Goal: Task Accomplishment & Management: Complete application form

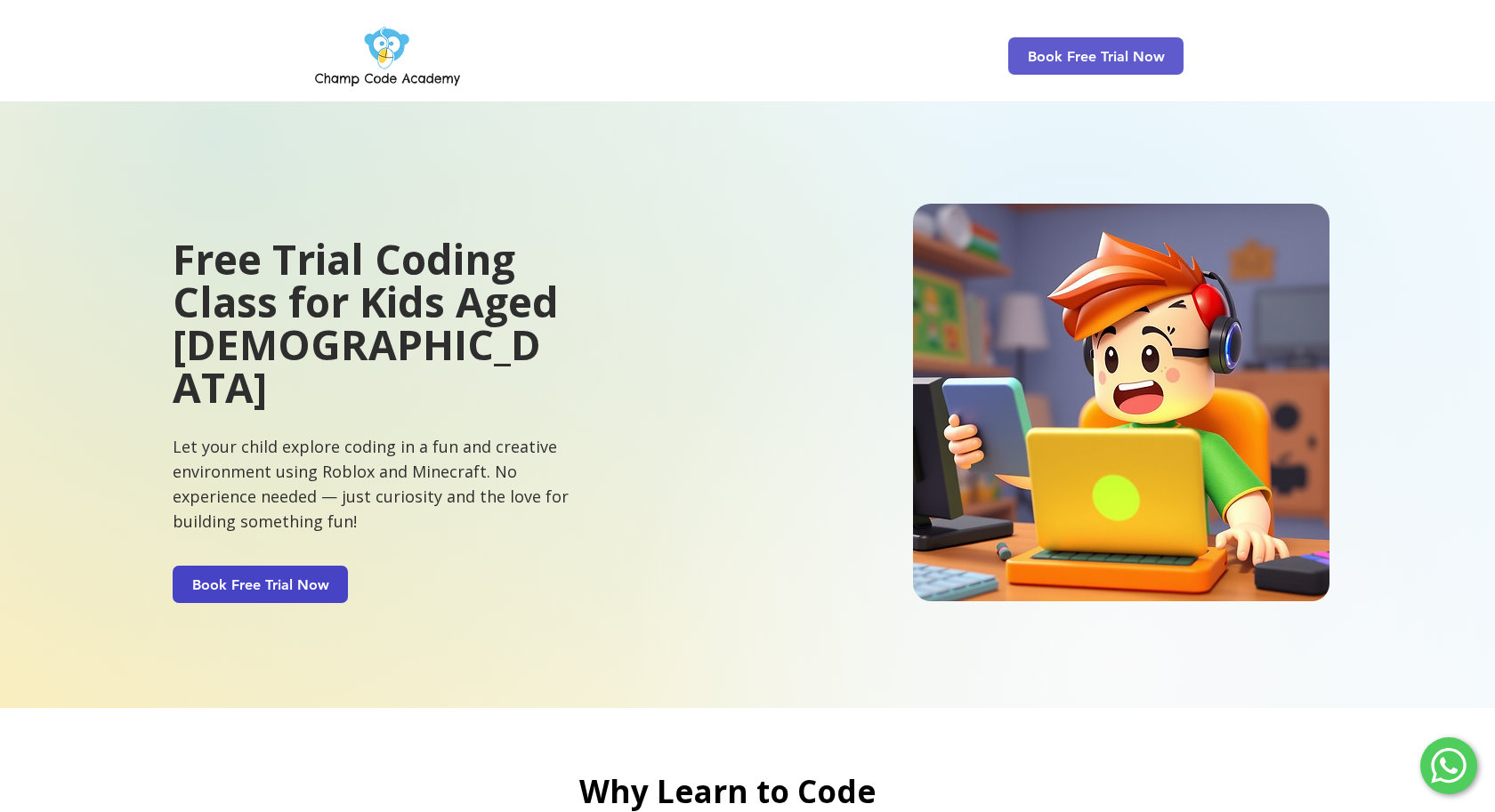
click at [315, 566] on span "Book Free Trial Now" at bounding box center [260, 584] width 175 height 37
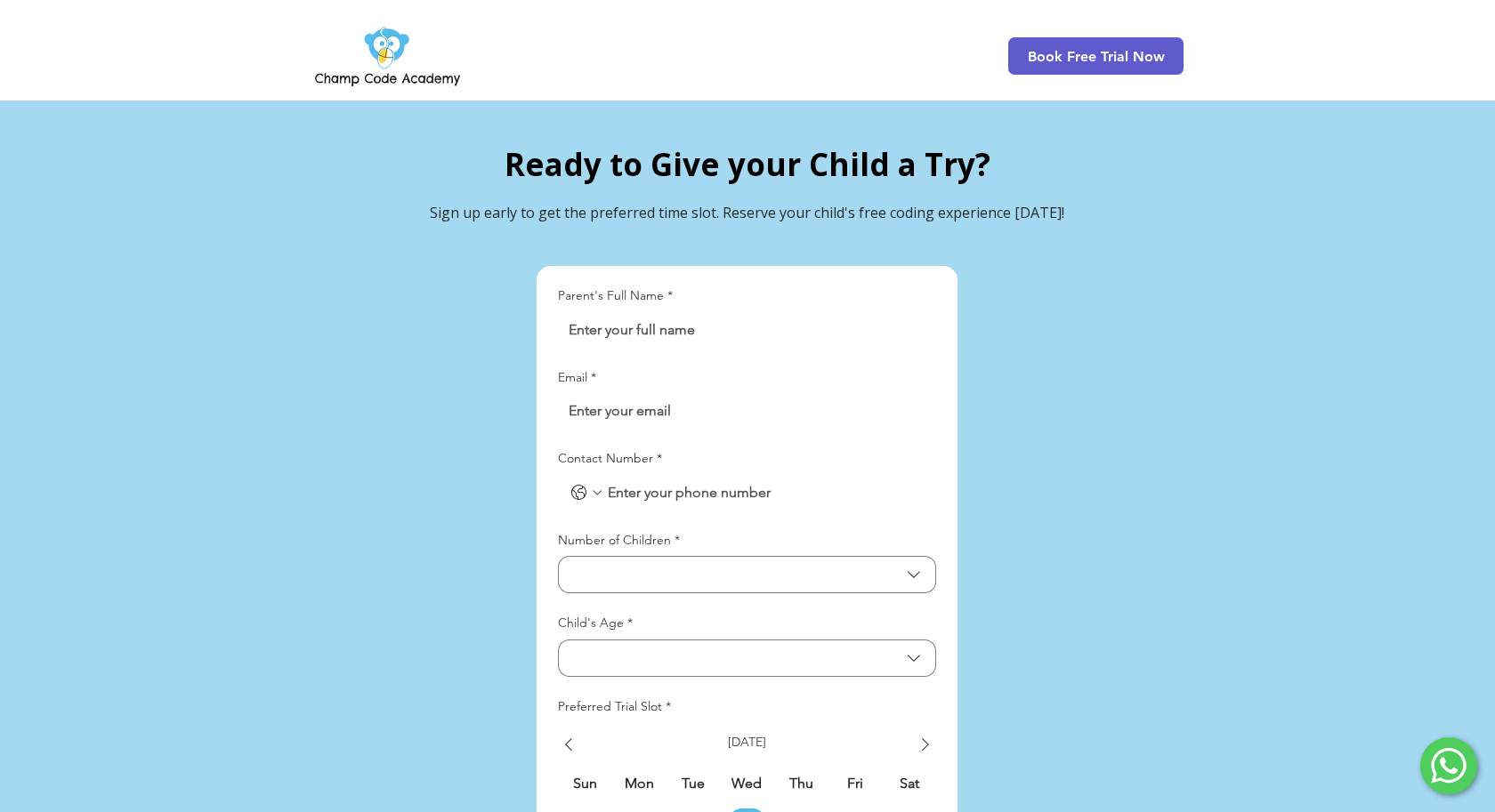
scroll to position [4042, 0]
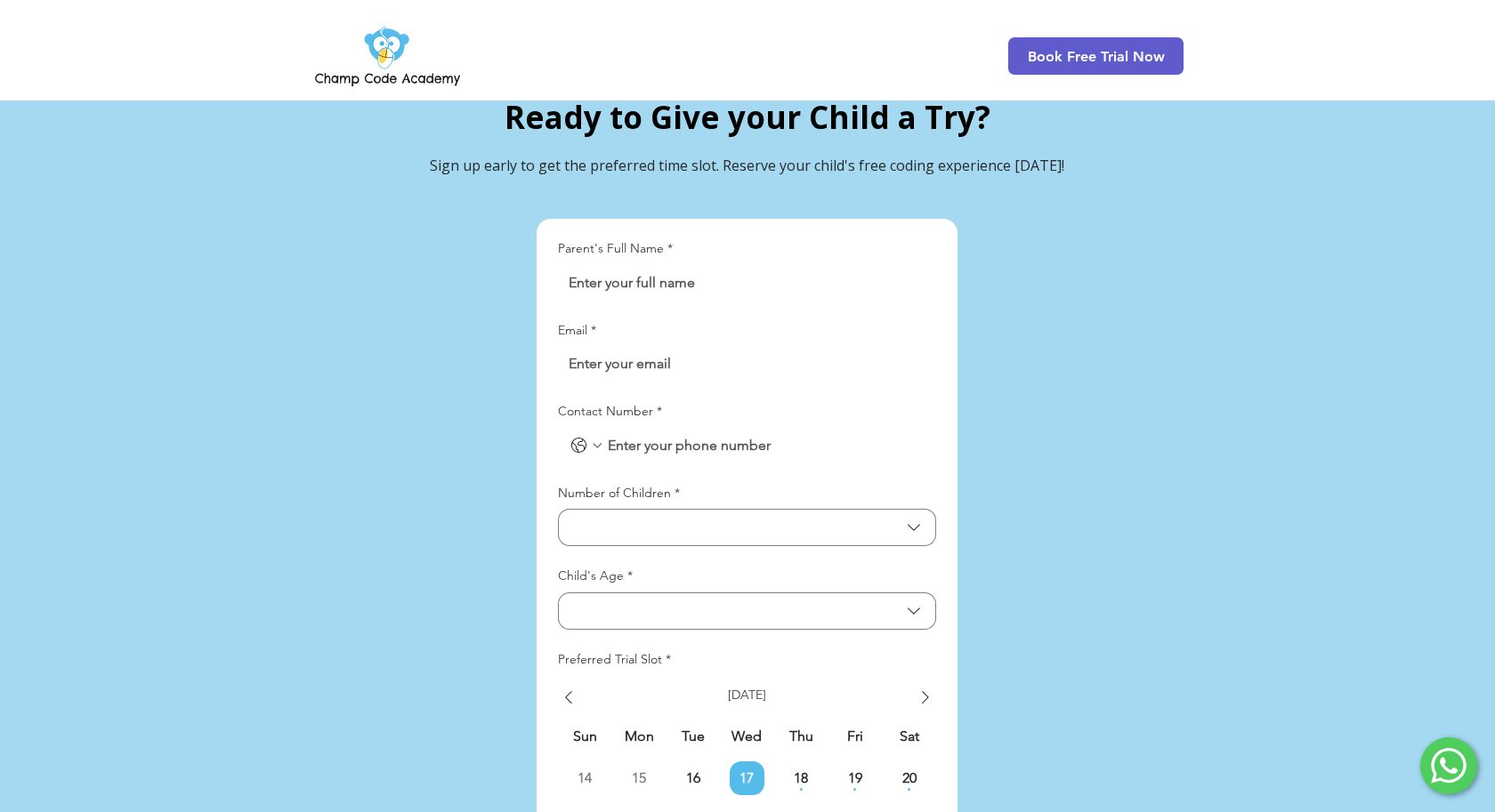
click at [683, 265] on div "LP Lead Form" at bounding box center [747, 282] width 378 height 36
click at [674, 265] on input "Parent's Full Name *" at bounding box center [741, 282] width 367 height 36
type input "[PERSON_NAME]"
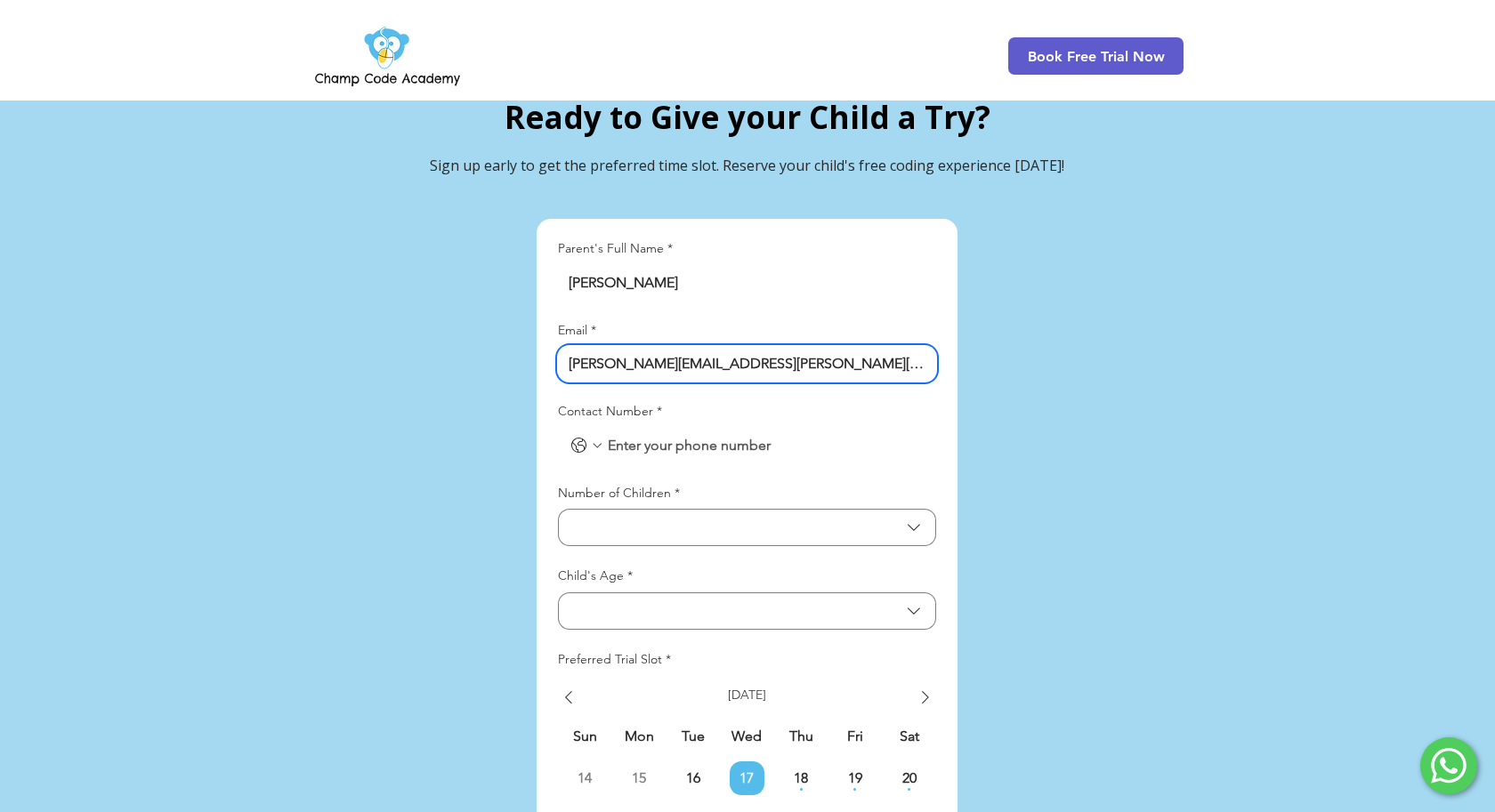
type input "[PERSON_NAME][EMAIL_ADDRESS][PERSON_NAME][DOMAIN_NAME]"
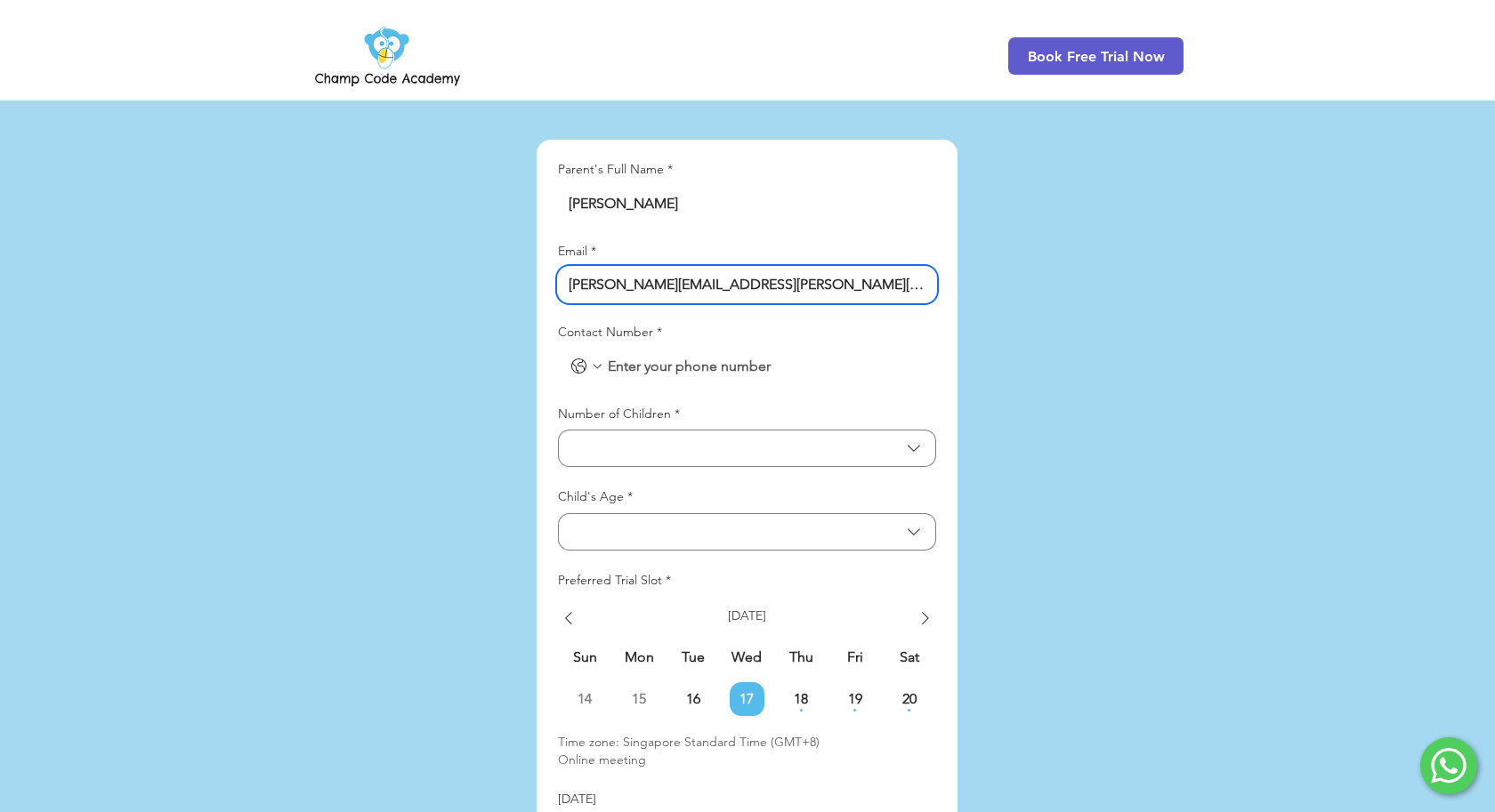
scroll to position [4121, 0]
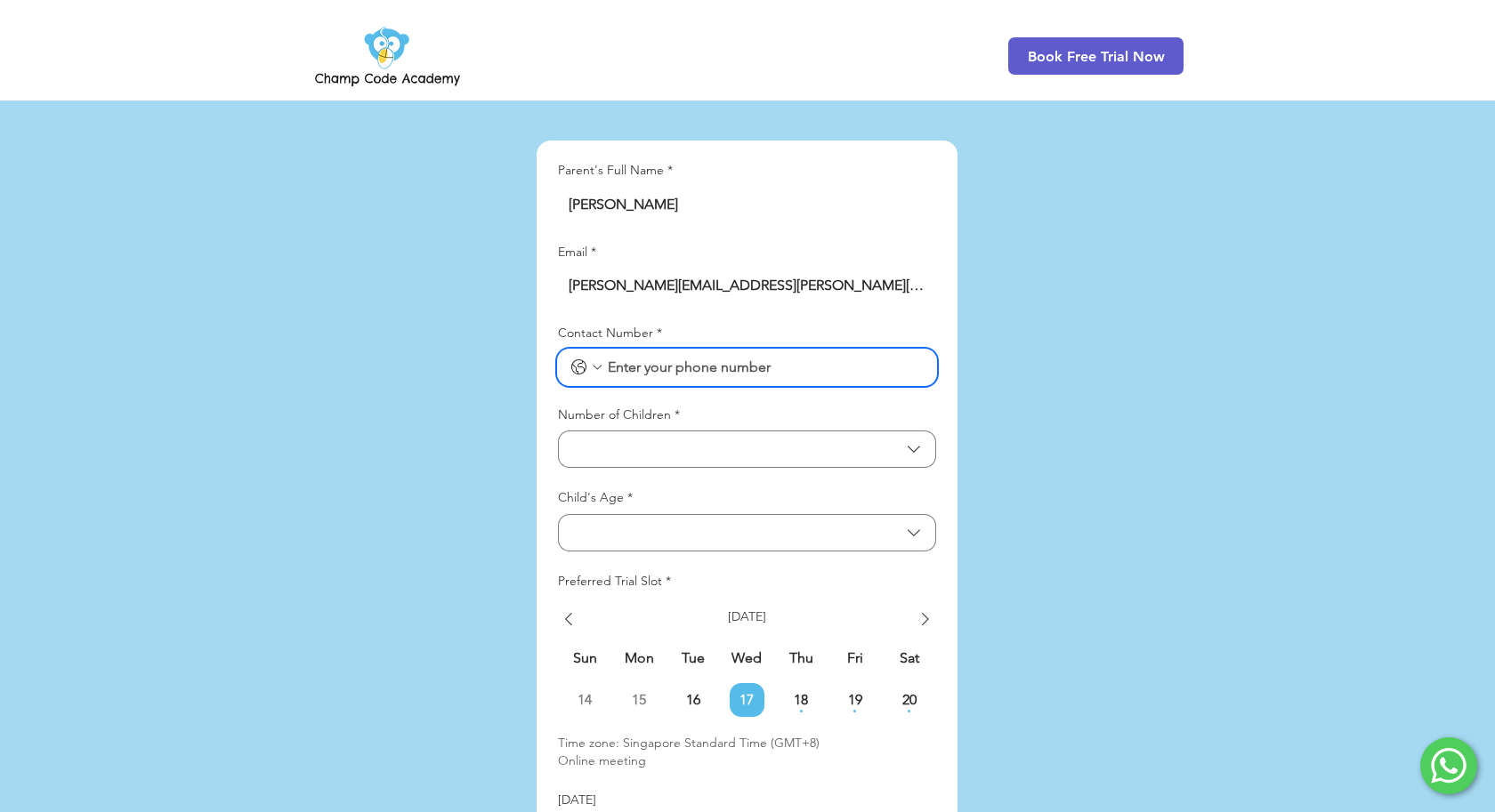
click at [786, 350] on input "Contact Number *" at bounding box center [765, 367] width 321 height 36
type input "90127919"
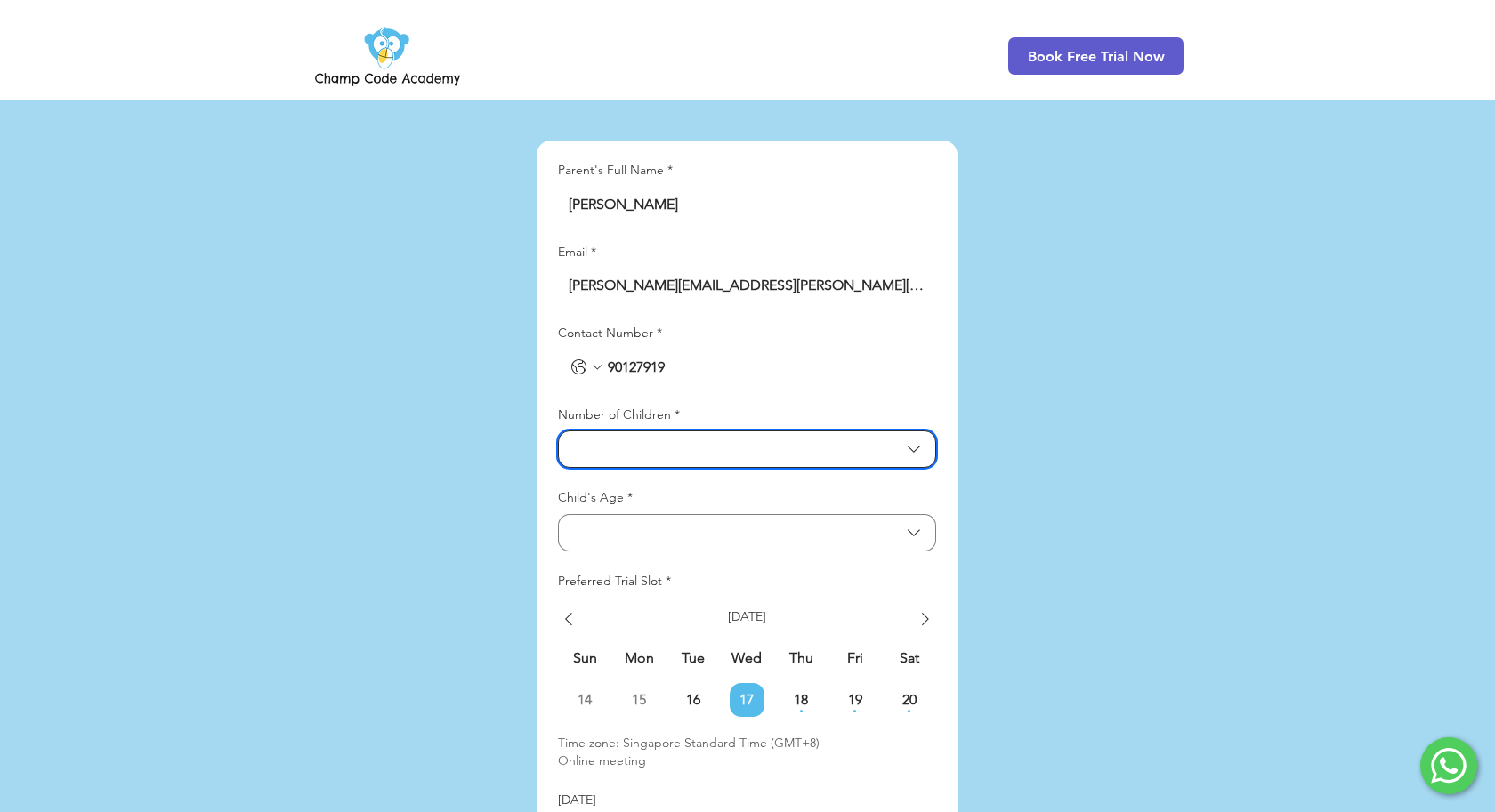
click at [747, 407] on div "Number of Children *" at bounding box center [747, 438] width 378 height 62
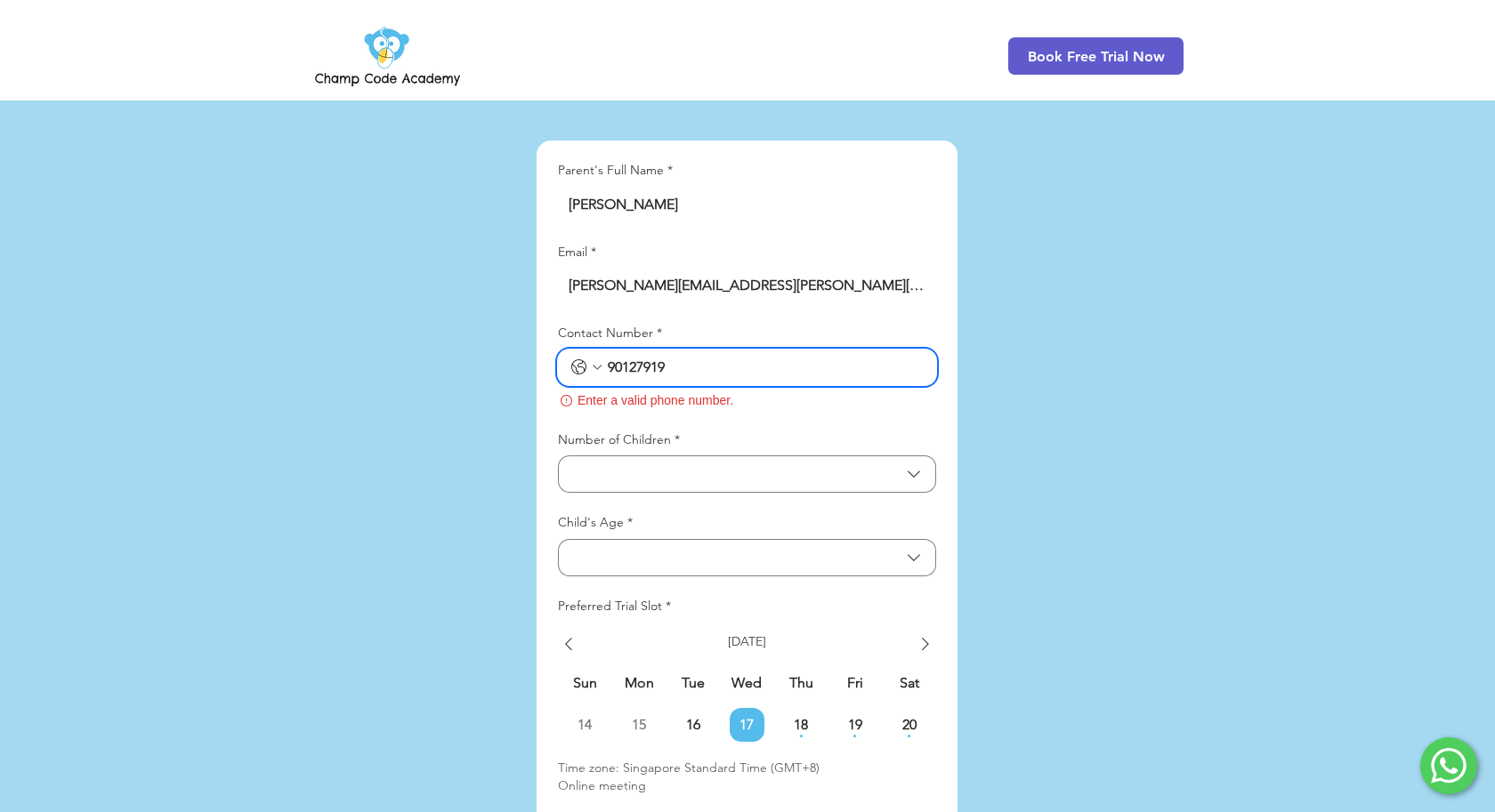
click at [688, 350] on input "Contact Number *" at bounding box center [765, 367] width 321 height 36
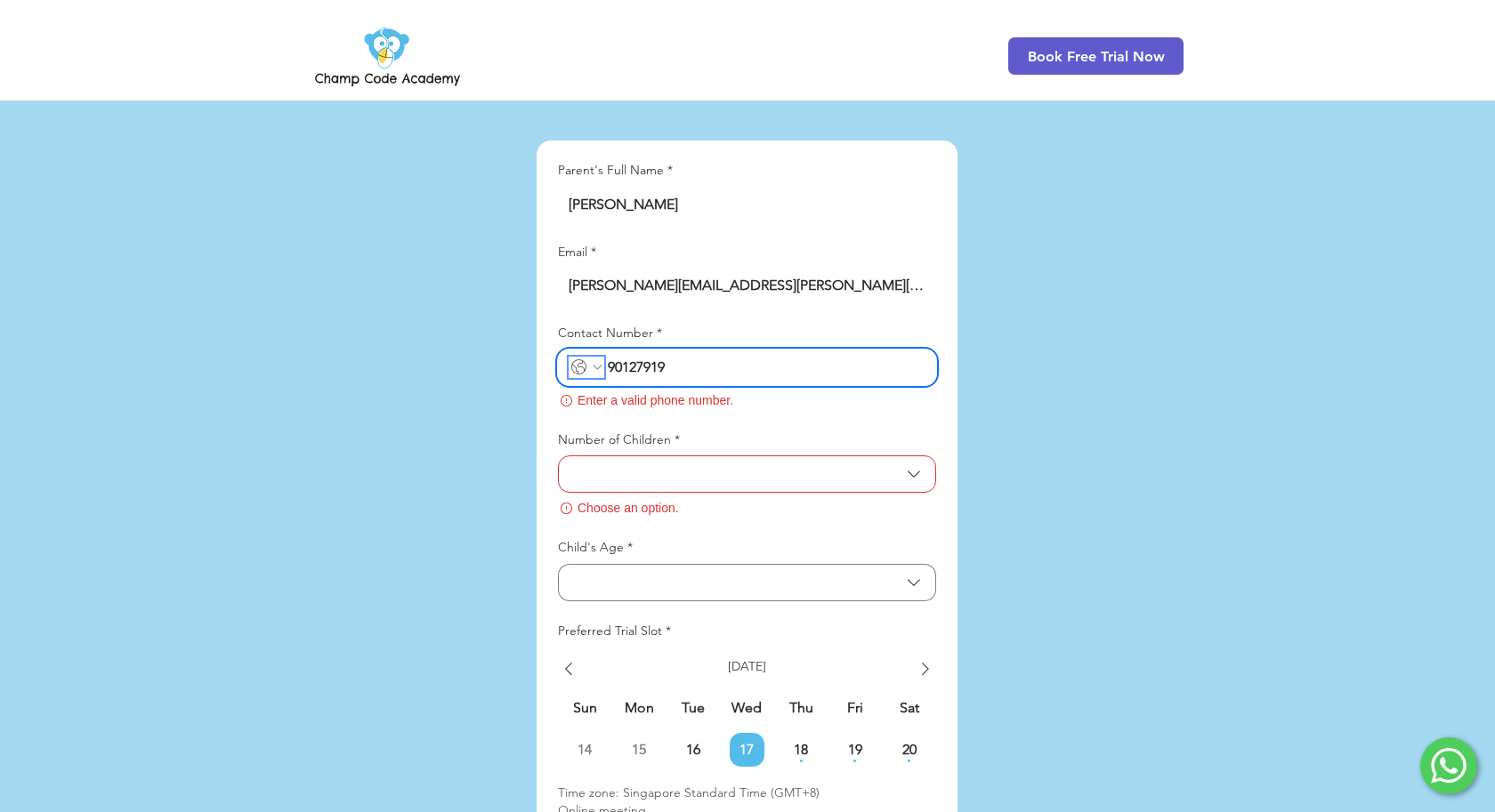
click at [595, 365] on icon "Contact Number. Phone. Select a country code" at bounding box center [597, 367] width 9 height 5
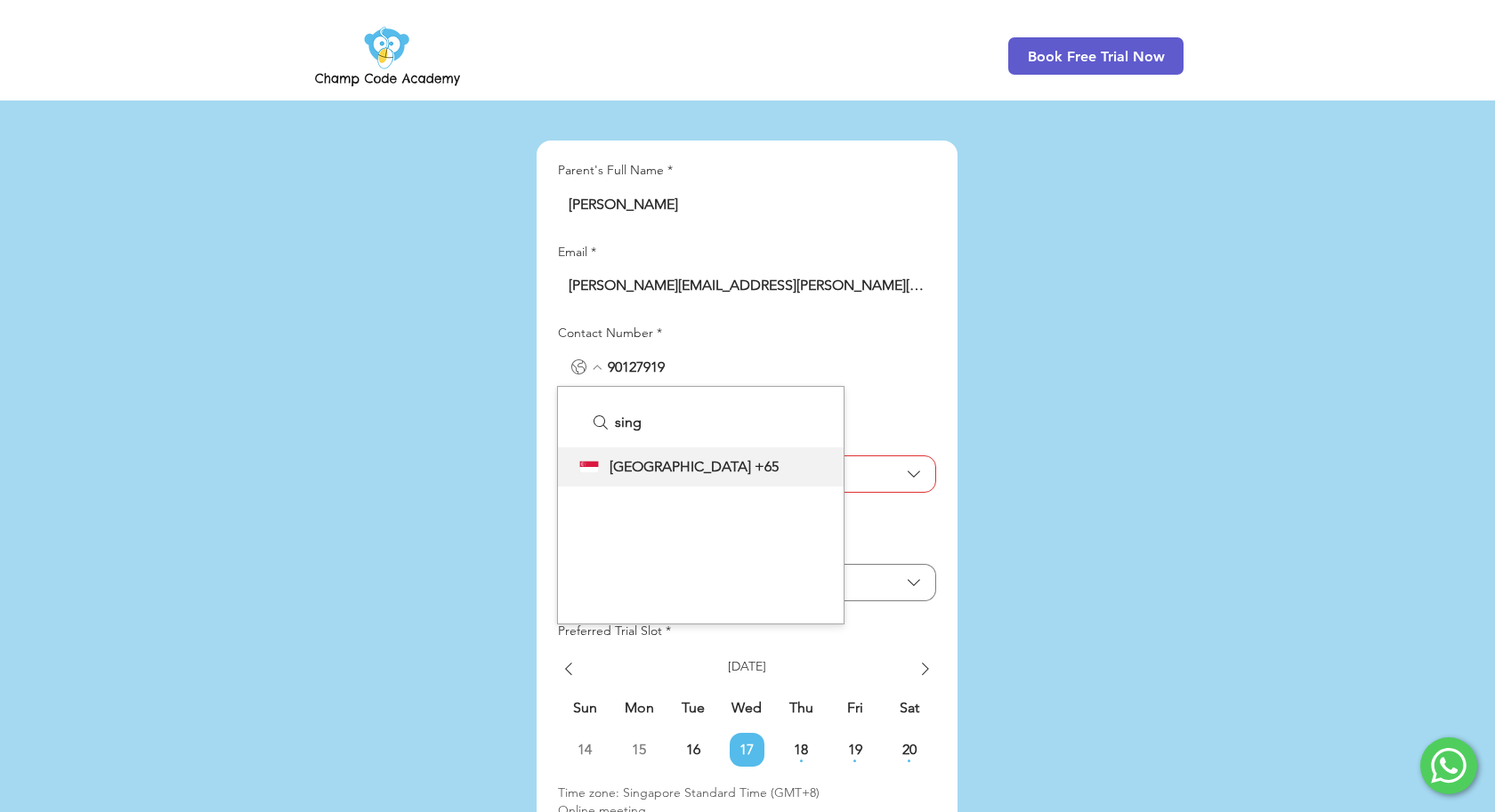
type input "sing"
click at [755, 459] on span "+65" at bounding box center [766, 466] width 24 height 17
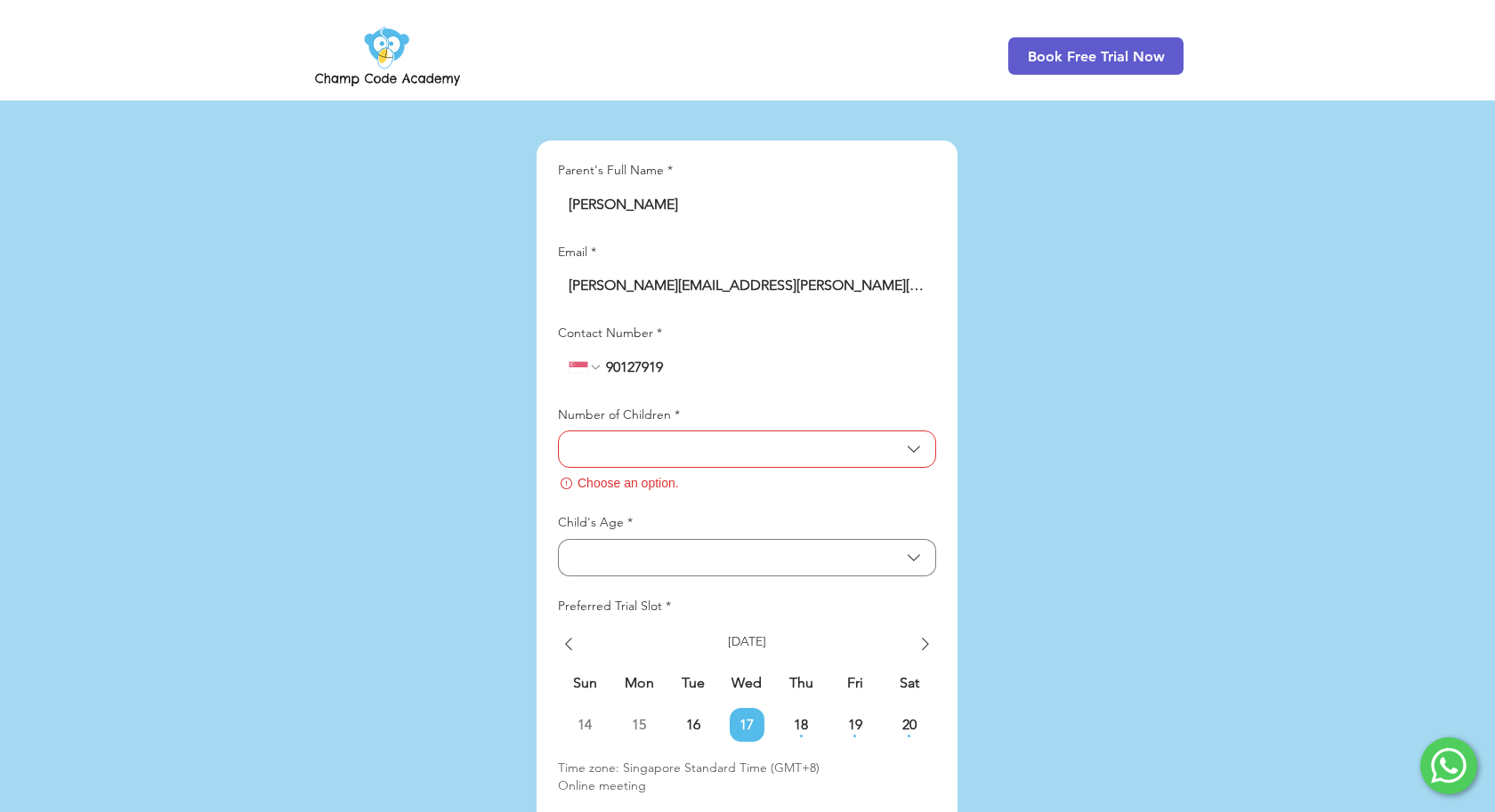
click at [1011, 366] on div "main content" at bounding box center [747, 583] width 1495 height 1282
click at [787, 407] on div "Number of Children *" at bounding box center [747, 420] width 378 height 25
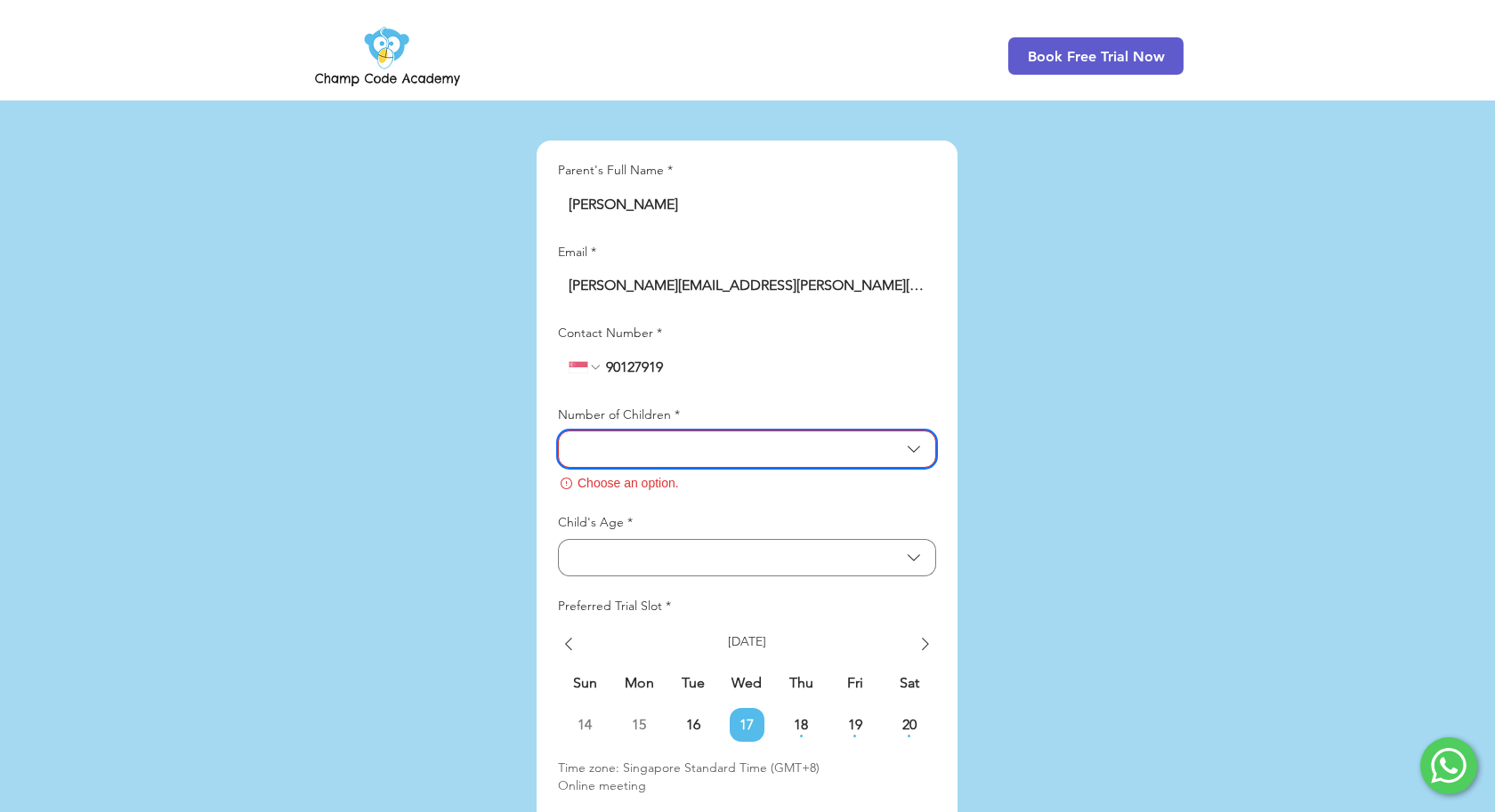
click at [761, 441] on span "Number of Children" at bounding box center [734, 449] width 330 height 17
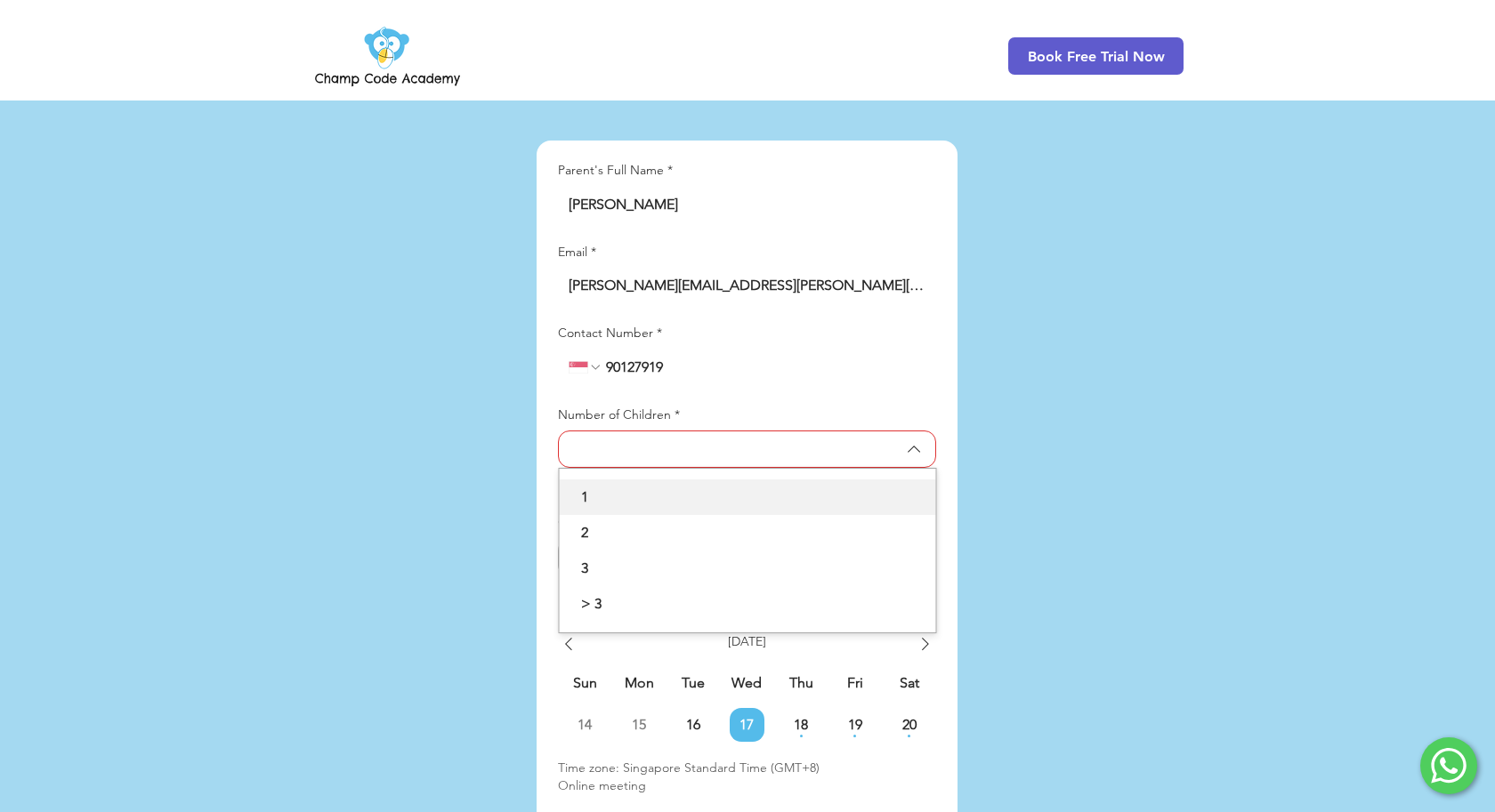
click at [699, 487] on span "1" at bounding box center [748, 498] width 355 height 21
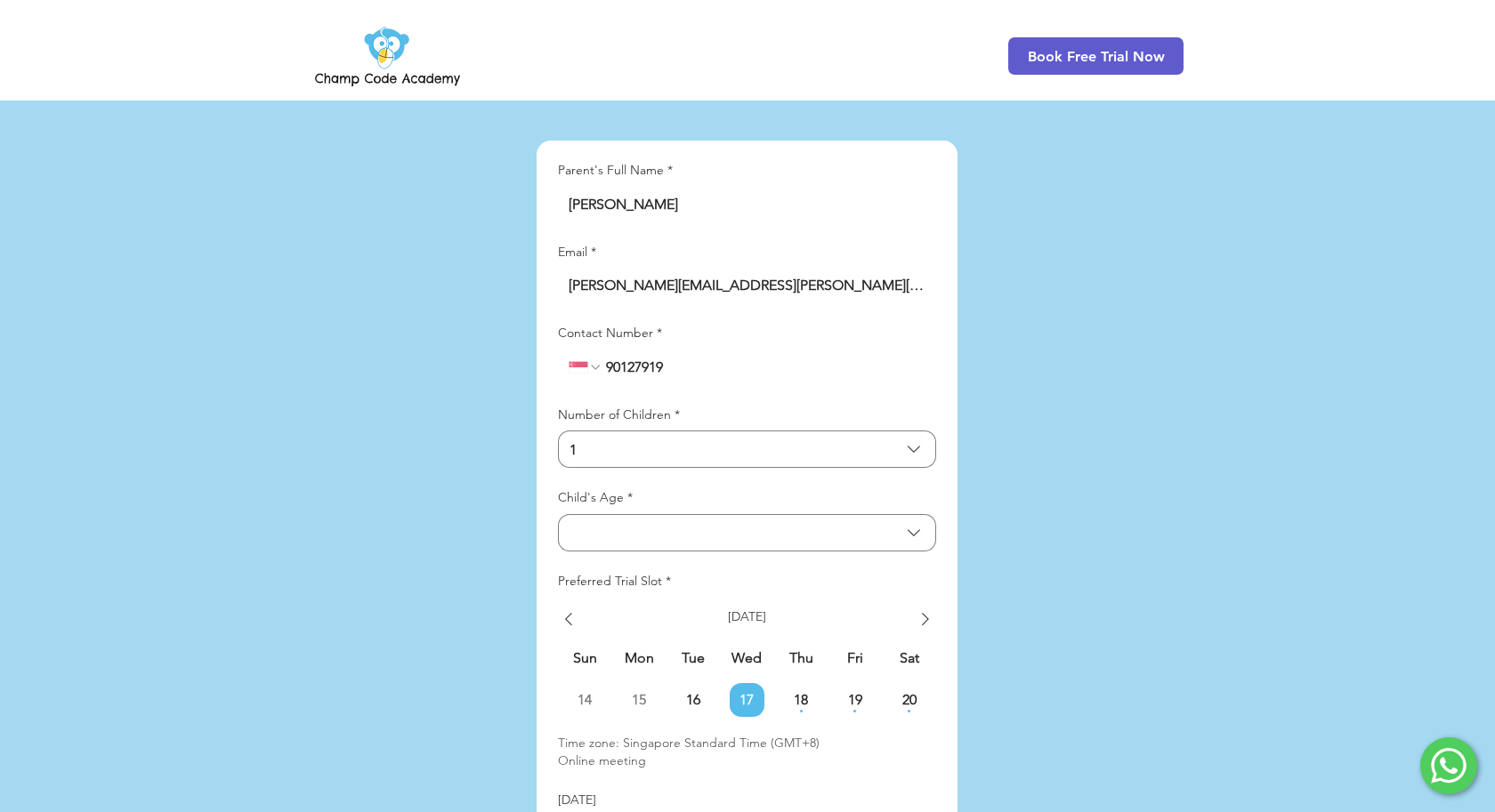
click at [523, 502] on div "main content" at bounding box center [747, 583] width 1495 height 1282
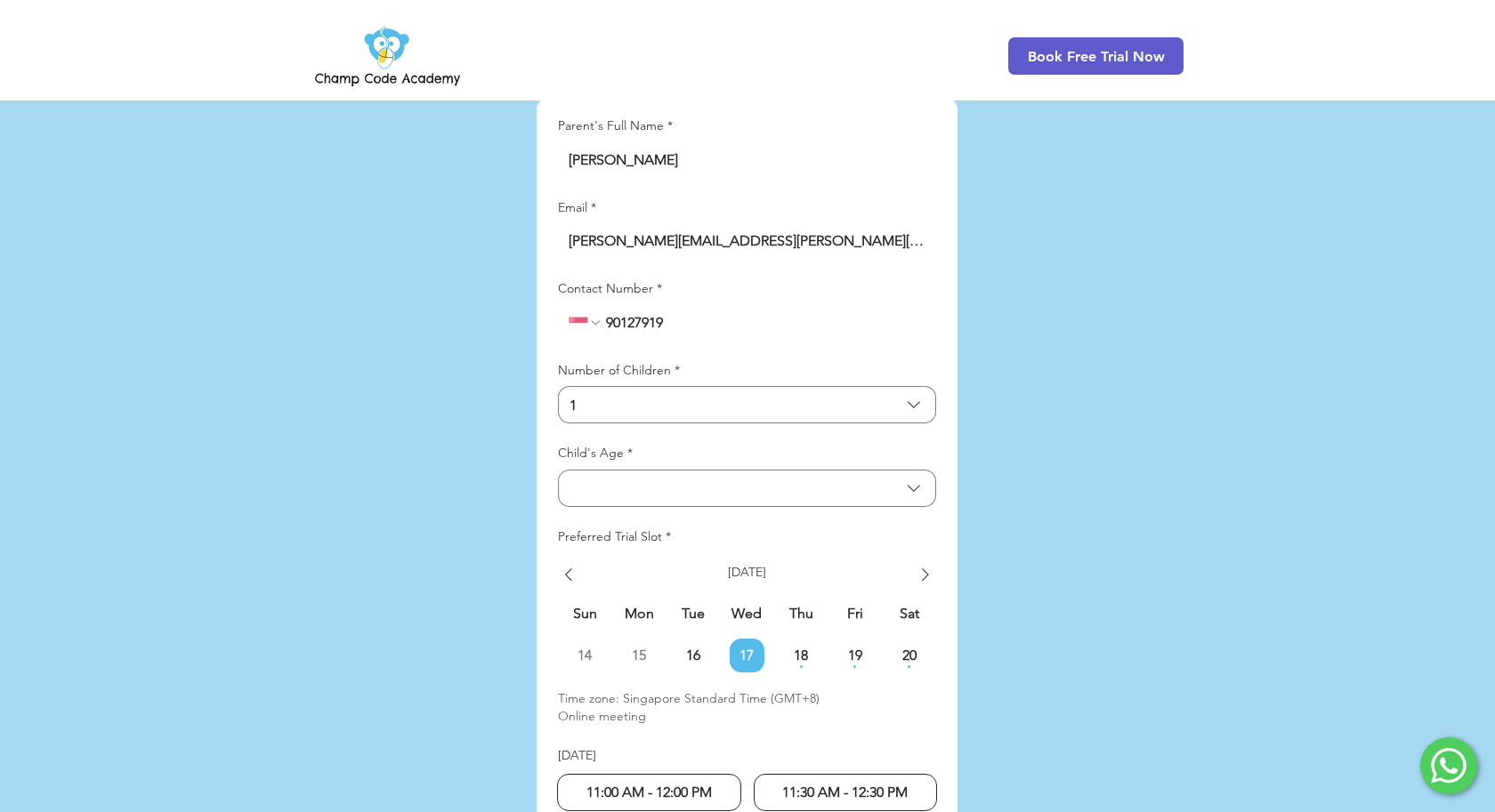
scroll to position [4217, 0]
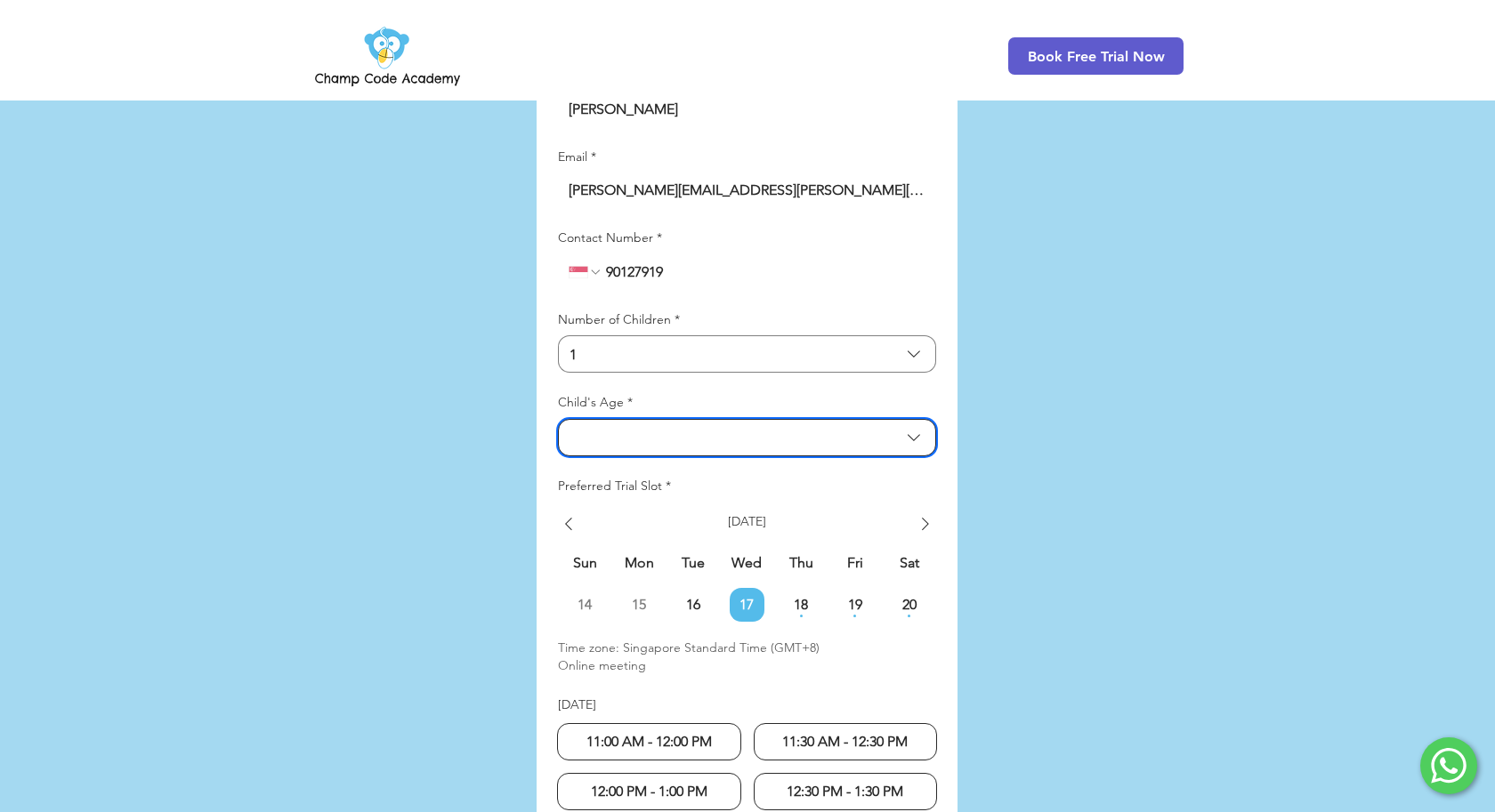
click at [696, 428] on span "Child's Age" at bounding box center [734, 436] width 330 height 17
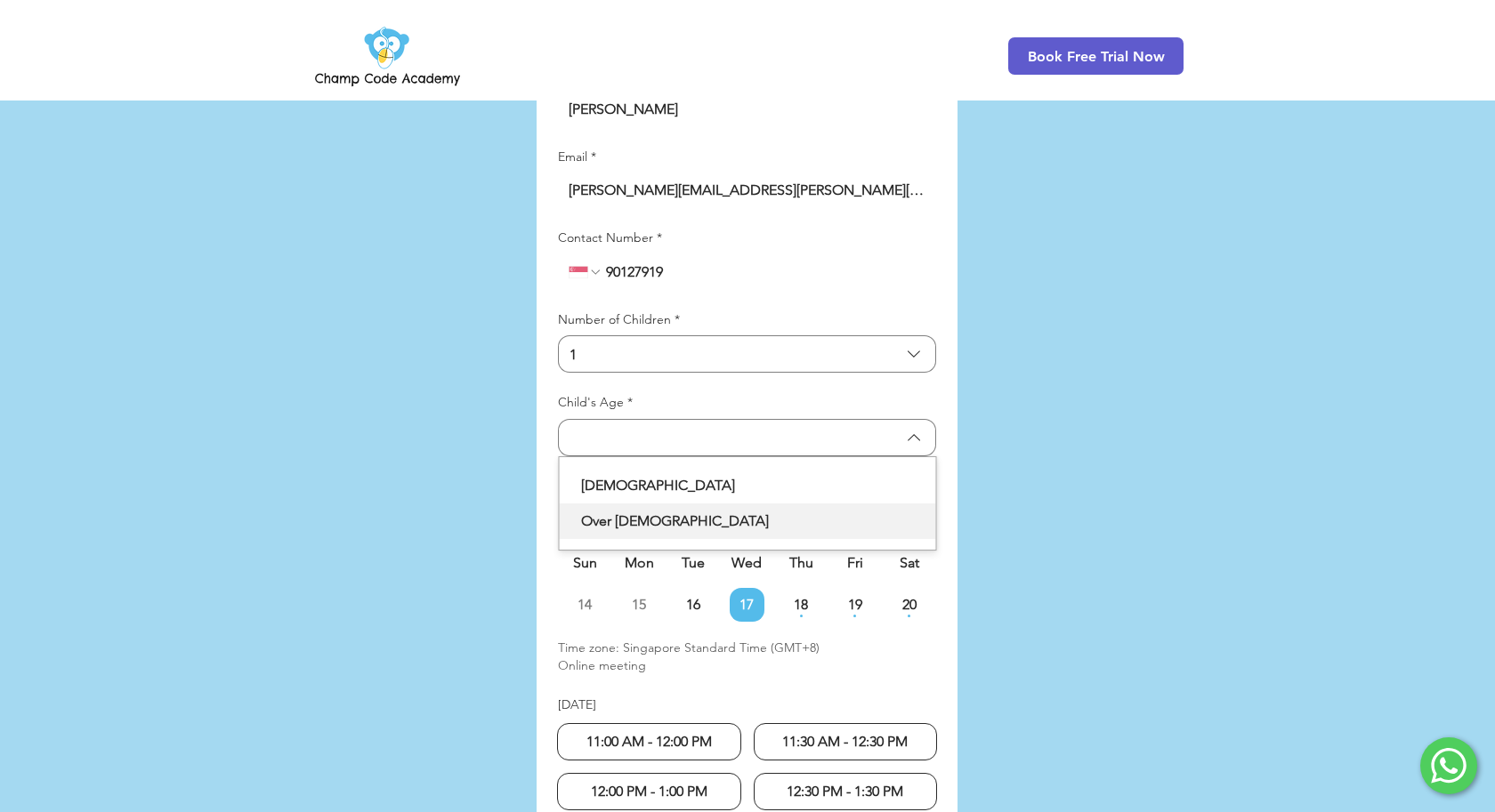
click at [678, 511] on span "Over [DEMOGRAPHIC_DATA]" at bounding box center [748, 522] width 355 height 21
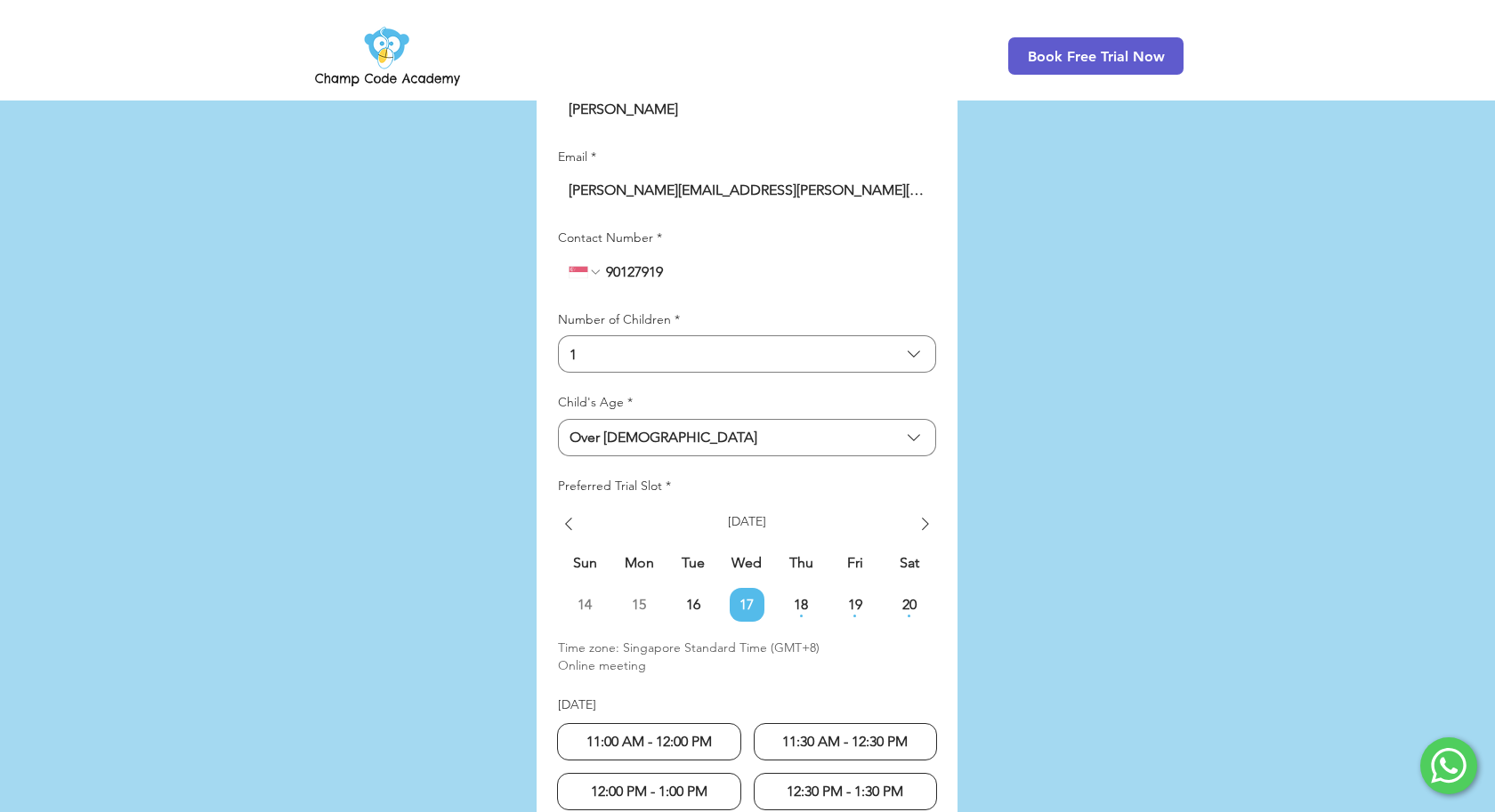
click at [537, 471] on div "main content" at bounding box center [747, 488] width 1495 height 1282
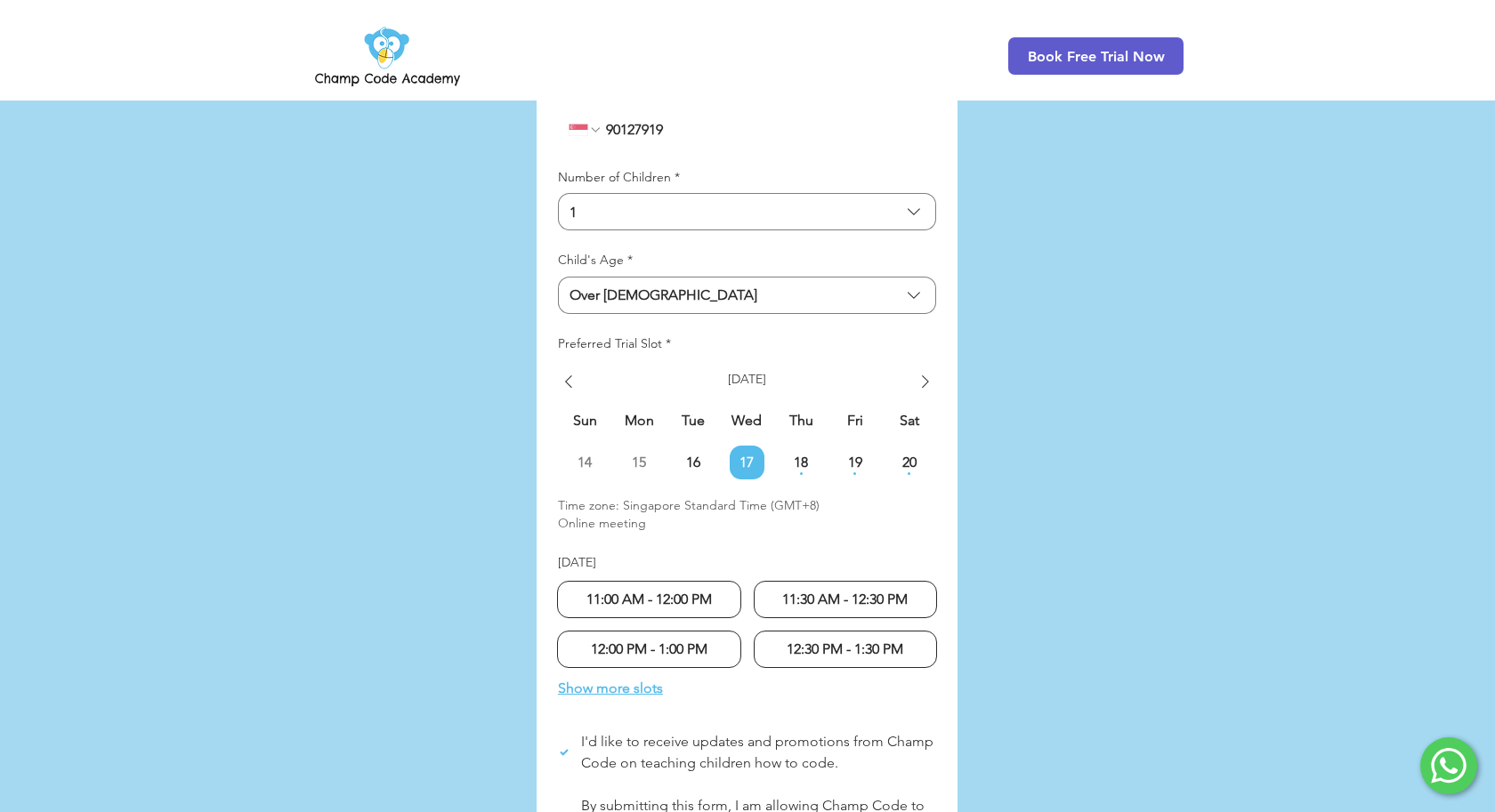
scroll to position [4360, 0]
click at [921, 455] on span "20" at bounding box center [910, 461] width 35 height 15
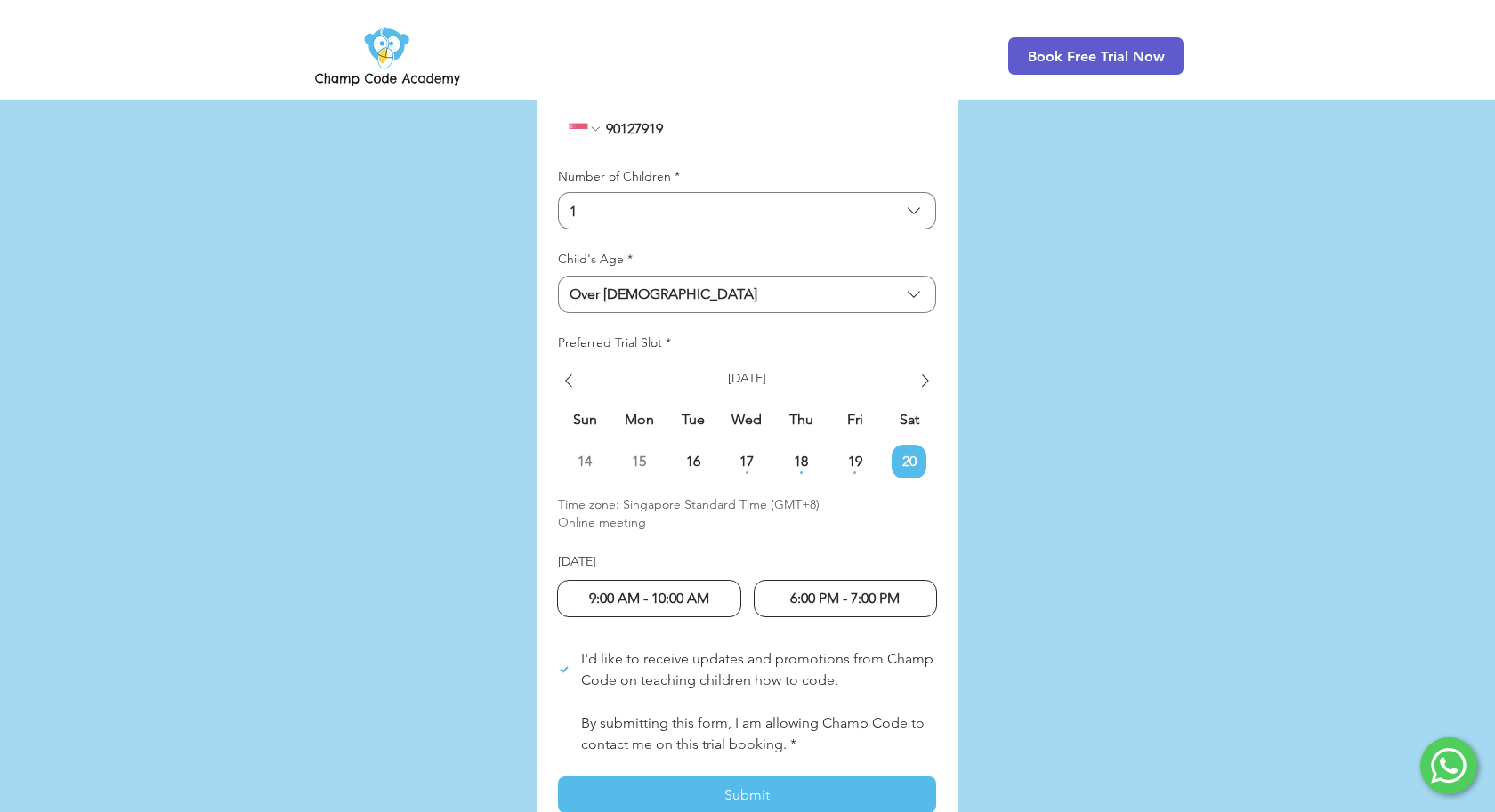
click at [842, 590] on span "6:00 PM - 7:00 PM" at bounding box center [844, 598] width 109 height 17
radio input "true"
click at [1059, 583] on div "main content" at bounding box center [747, 345] width 1495 height 1282
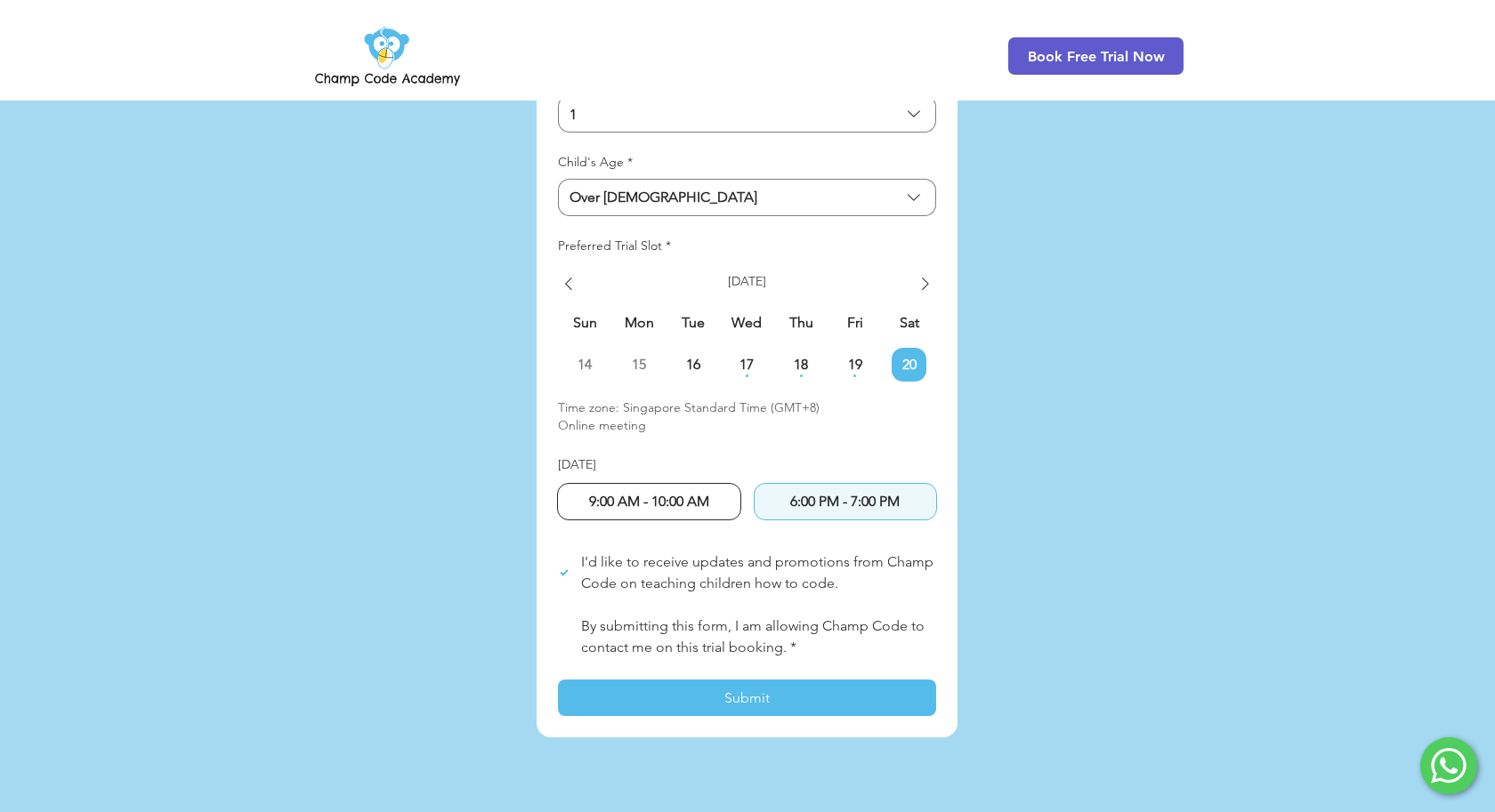
click at [570, 631] on span "LP Lead Form" at bounding box center [564, 637] width 13 height 13
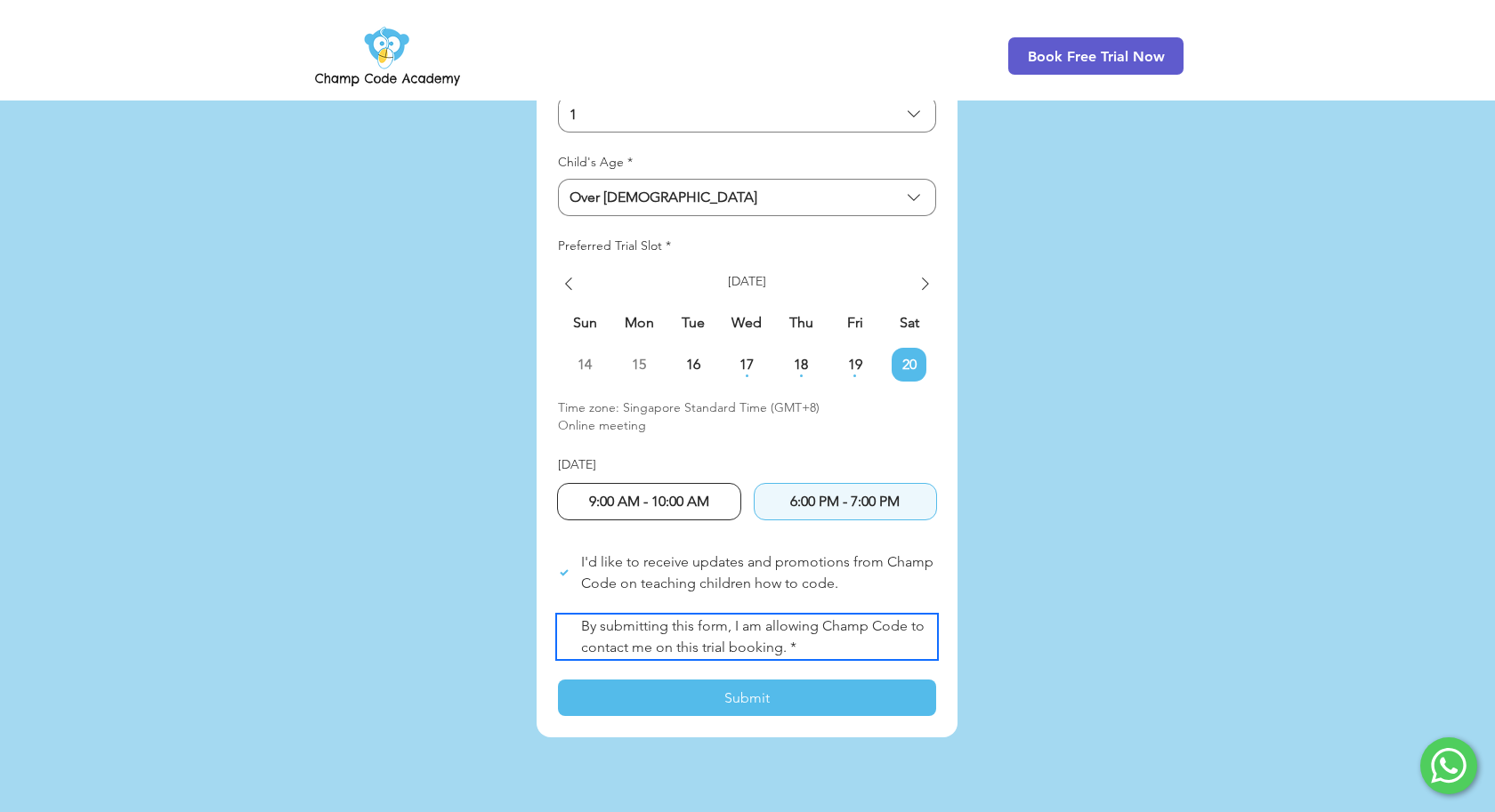
click at [558, 637] on input "By submitting this form, I am allowing Champ Code to contact me on this trial b…" at bounding box center [557, 637] width 1 height 1
checkbox input "true"
click at [568, 566] on icon "LP Lead Form" at bounding box center [564, 572] width 15 height 15
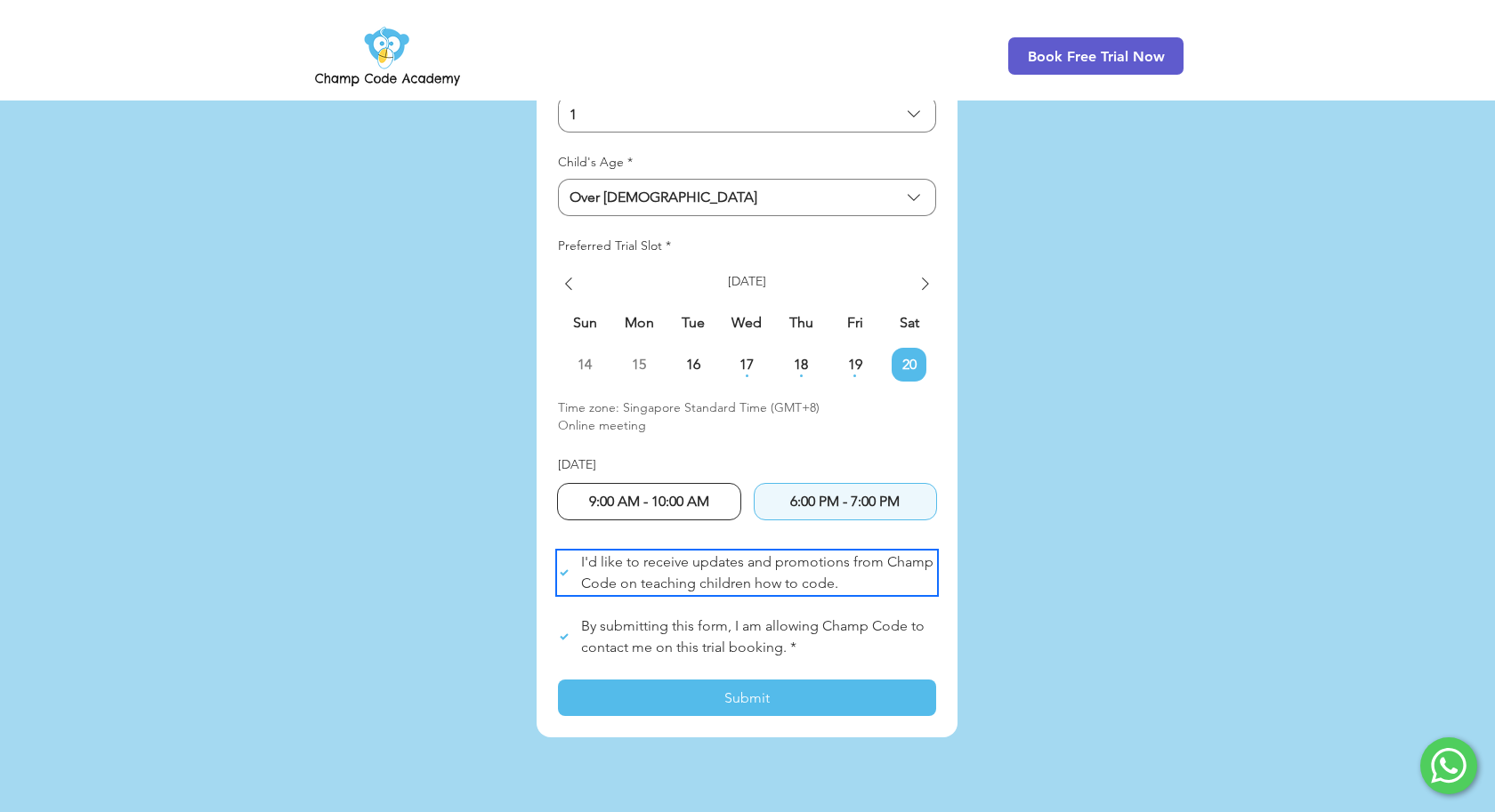
click at [558, 572] on input "I'd like to receive updates and promotions from Champ Code on teaching children…" at bounding box center [557, 572] width 1 height 1
checkbox input "false"
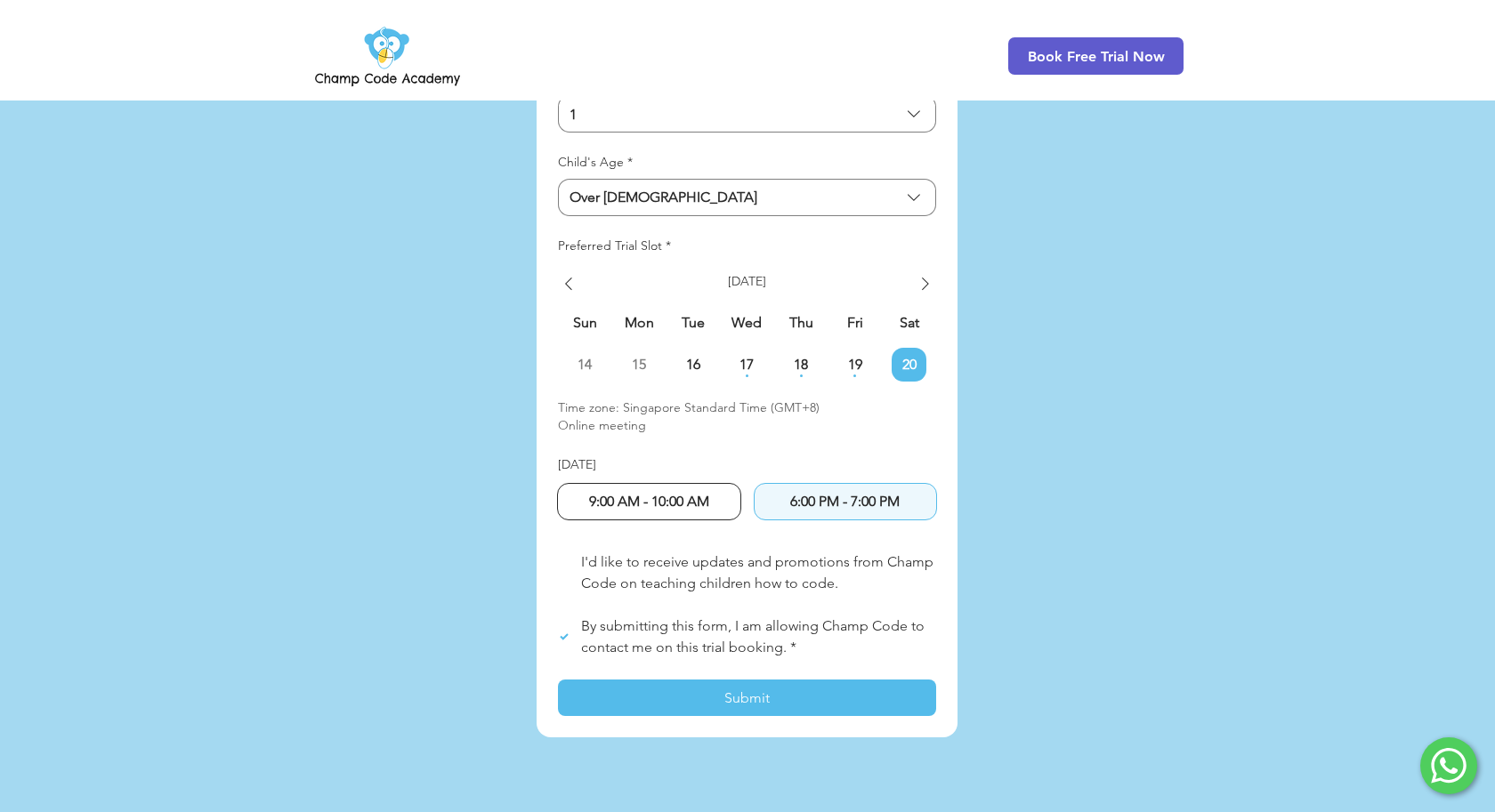
click at [1009, 519] on div "main content" at bounding box center [747, 247] width 1495 height 1282
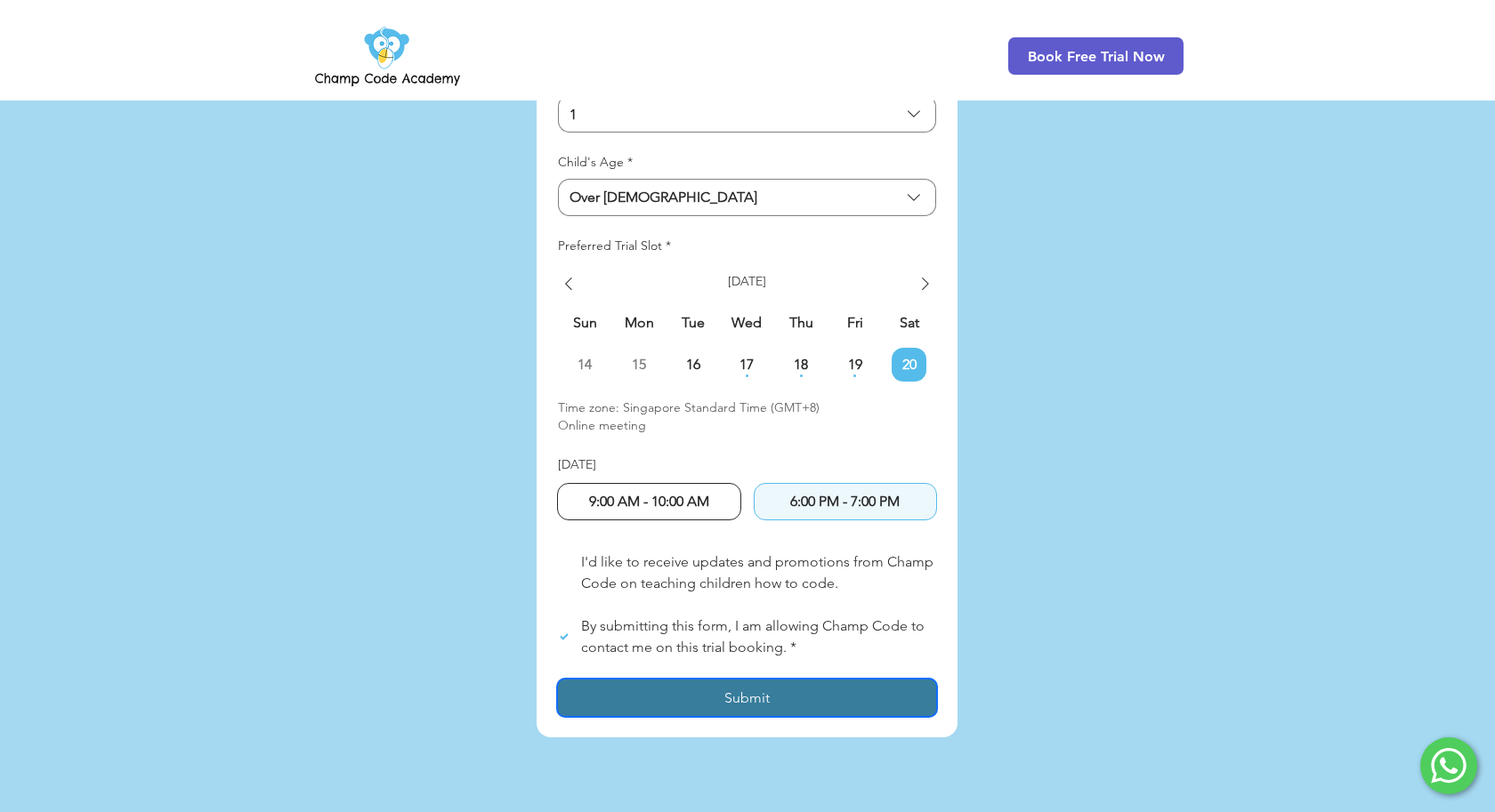
click at [829, 680] on button "Submit" at bounding box center [747, 697] width 378 height 36
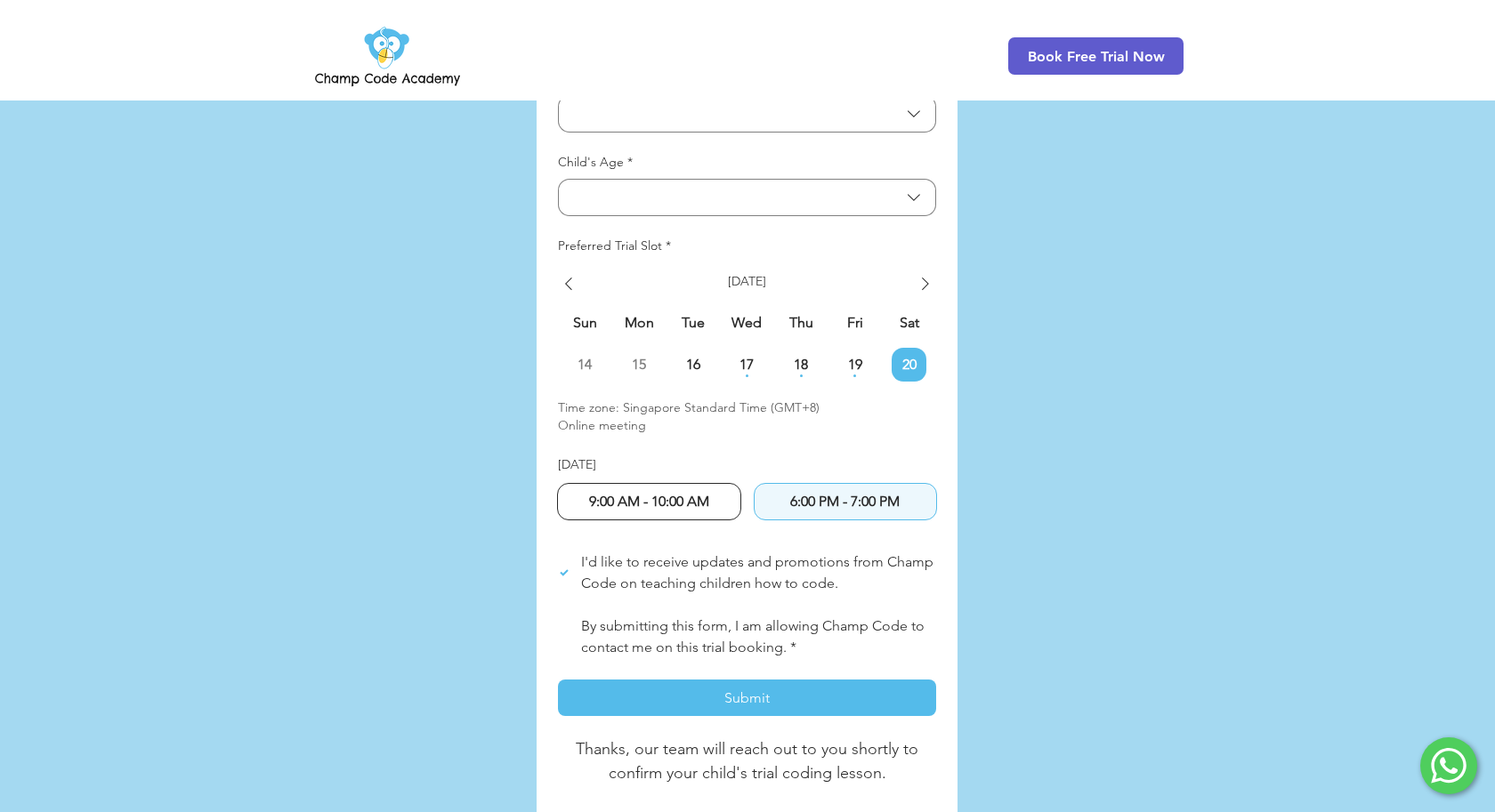
checkbox input "true"
checkbox input "false"
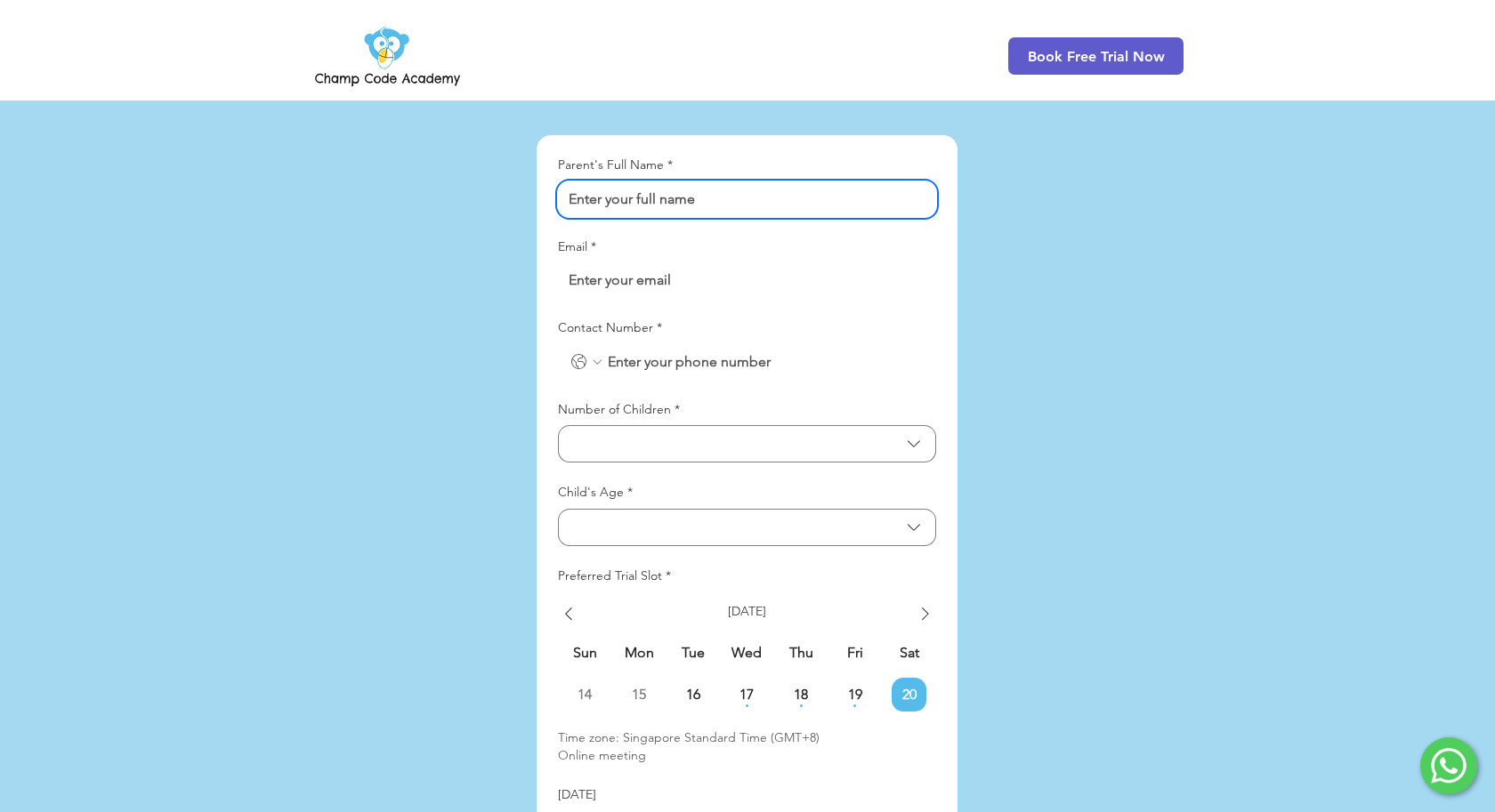
scroll to position [4122, 0]
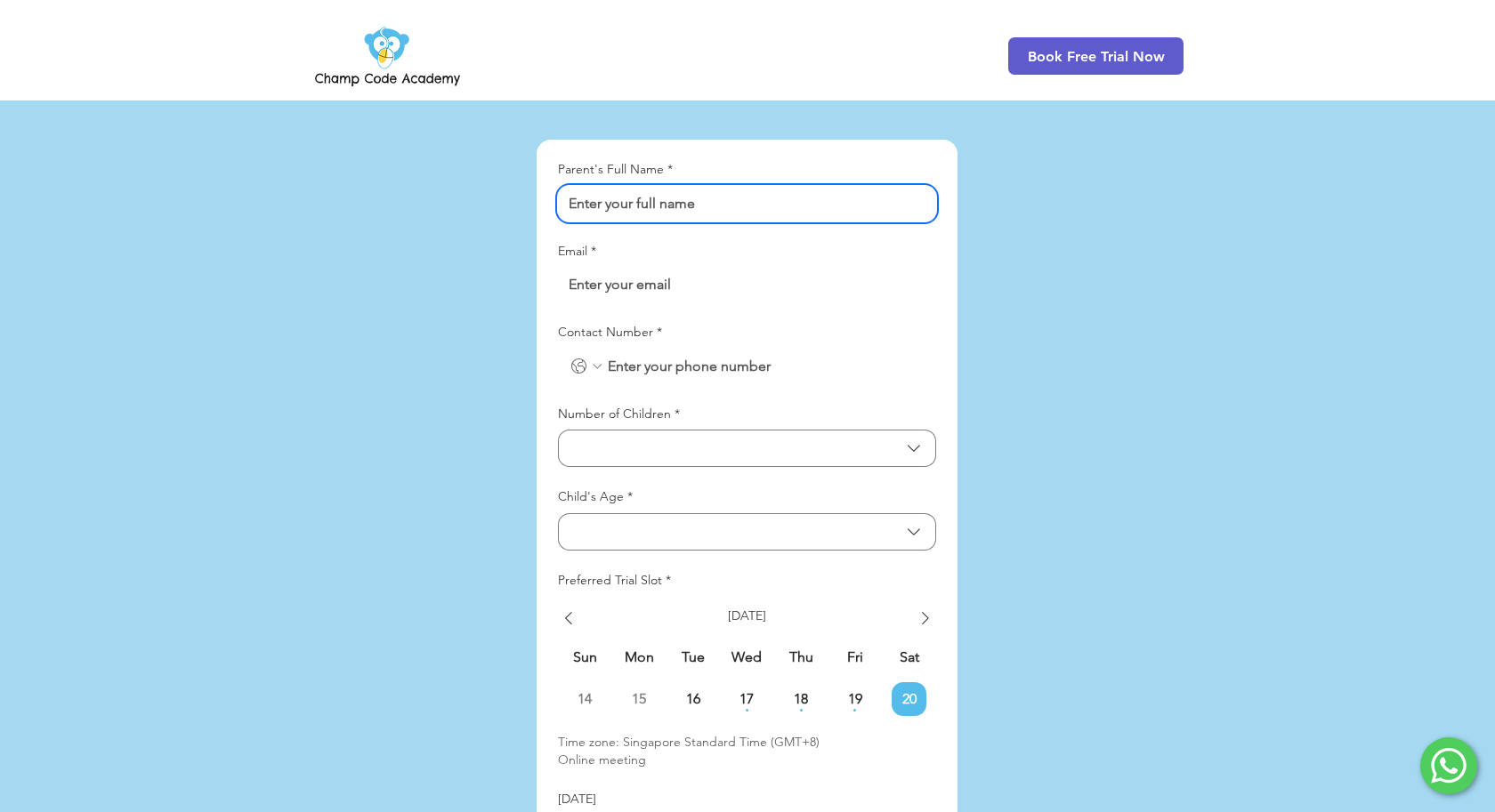
click at [827, 186] on input "Parent's Full Name *" at bounding box center [741, 203] width 367 height 36
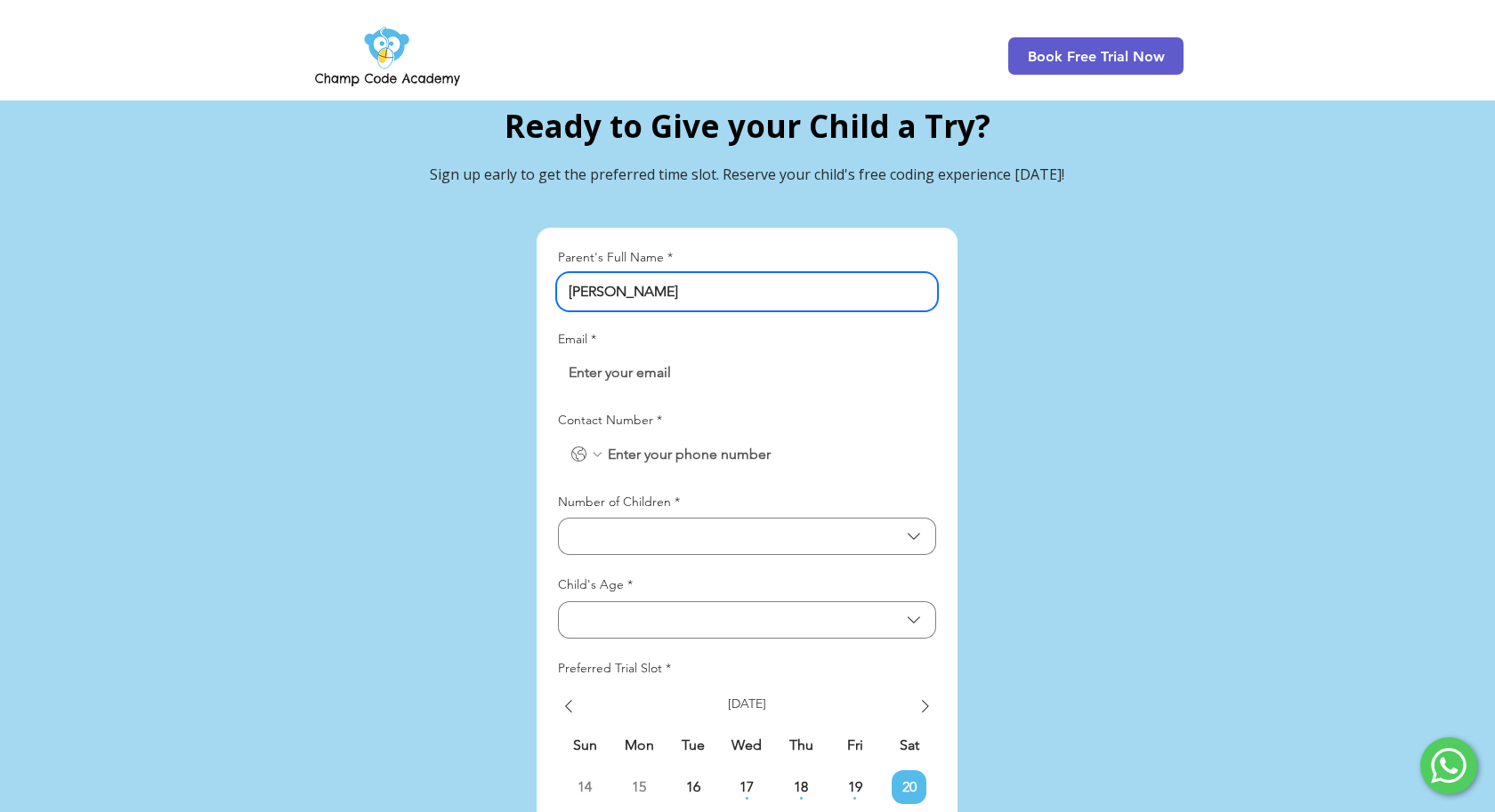
scroll to position [4021, 0]
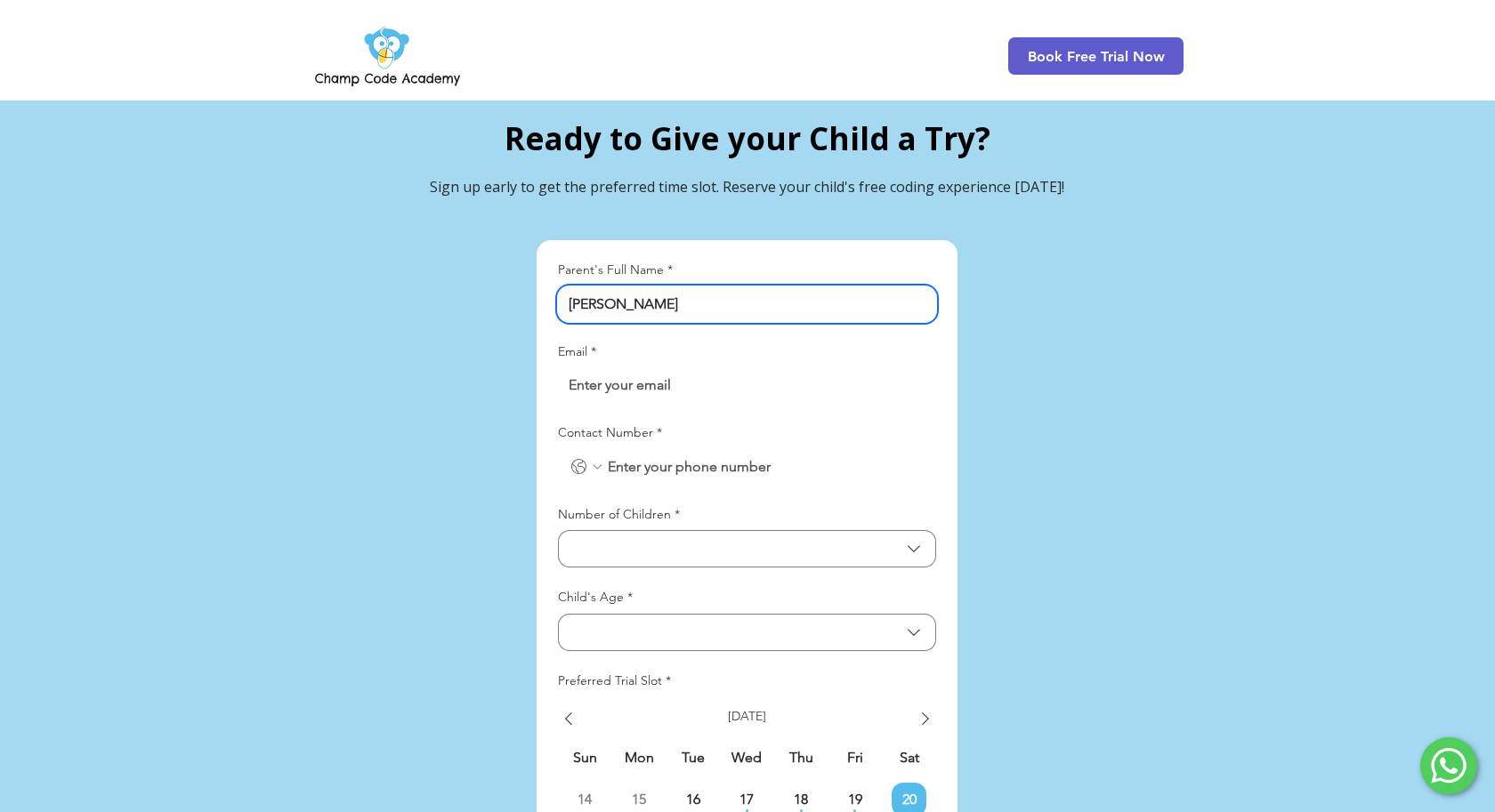
type input "[PERSON_NAME]"
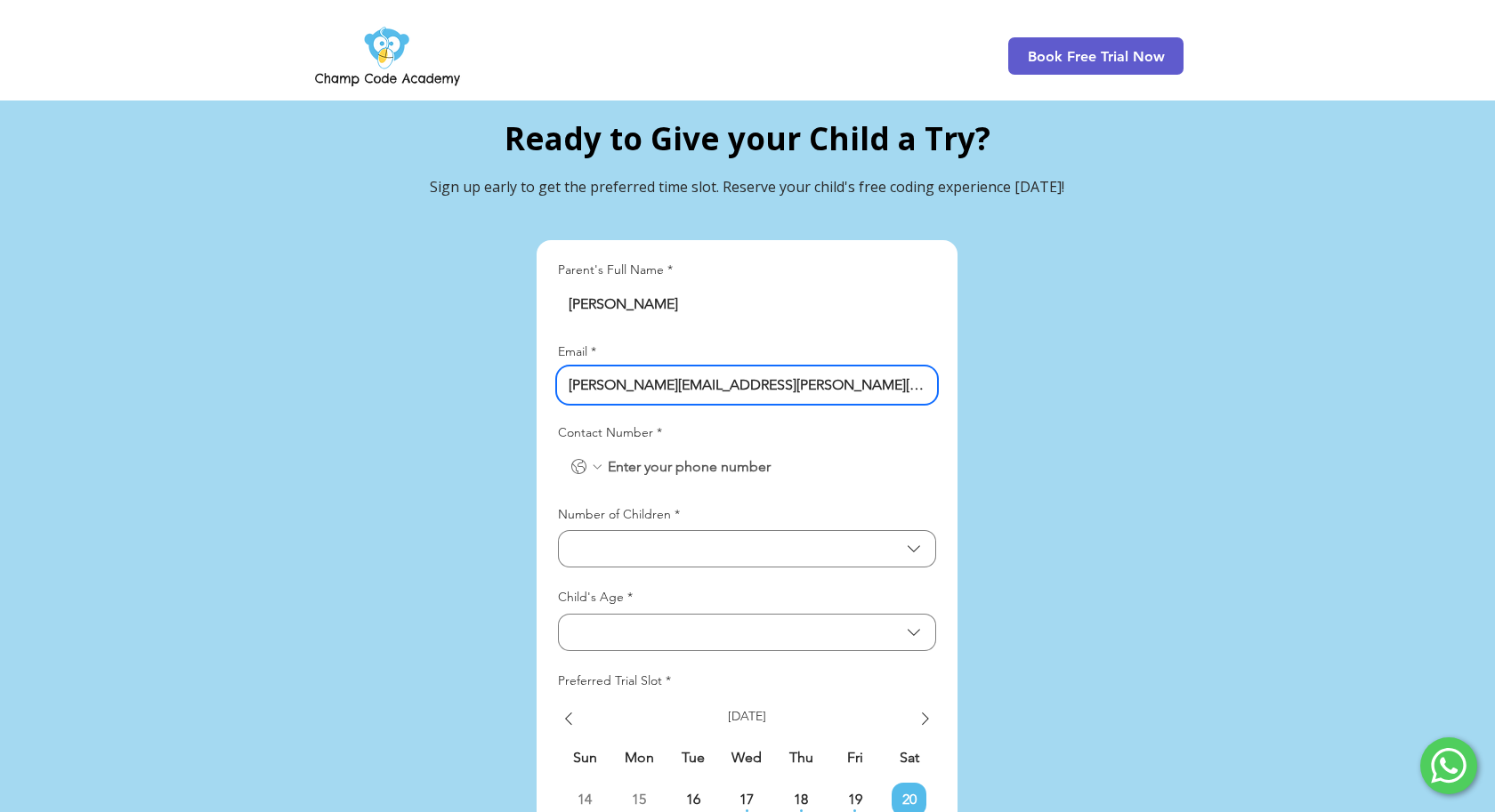
type input "[PERSON_NAME][EMAIL_ADDRESS][PERSON_NAME][DOMAIN_NAME]"
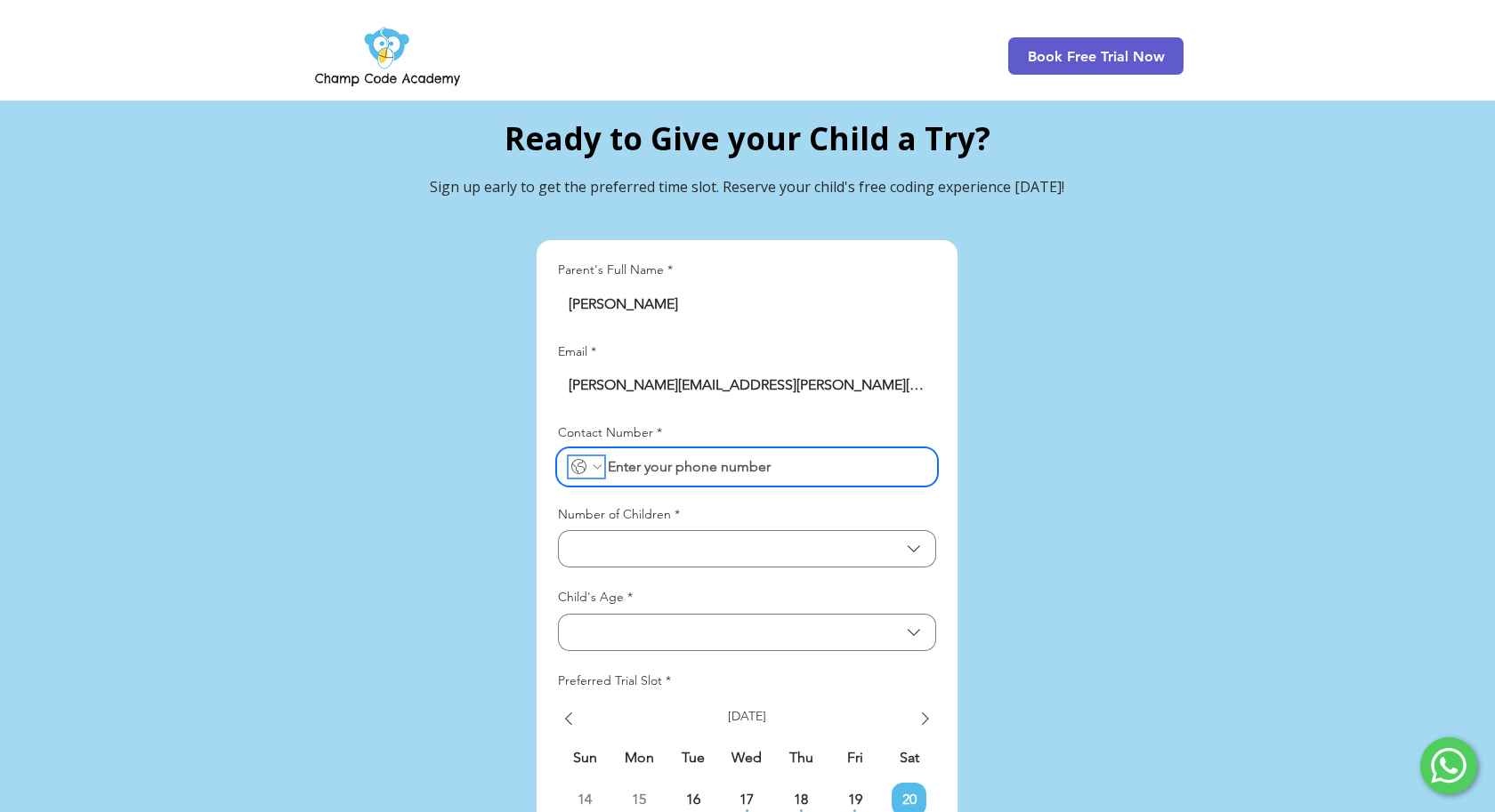
click at [594, 460] on icon "Contact Number. Phone. Select a country code" at bounding box center [597, 466] width 15 height 15
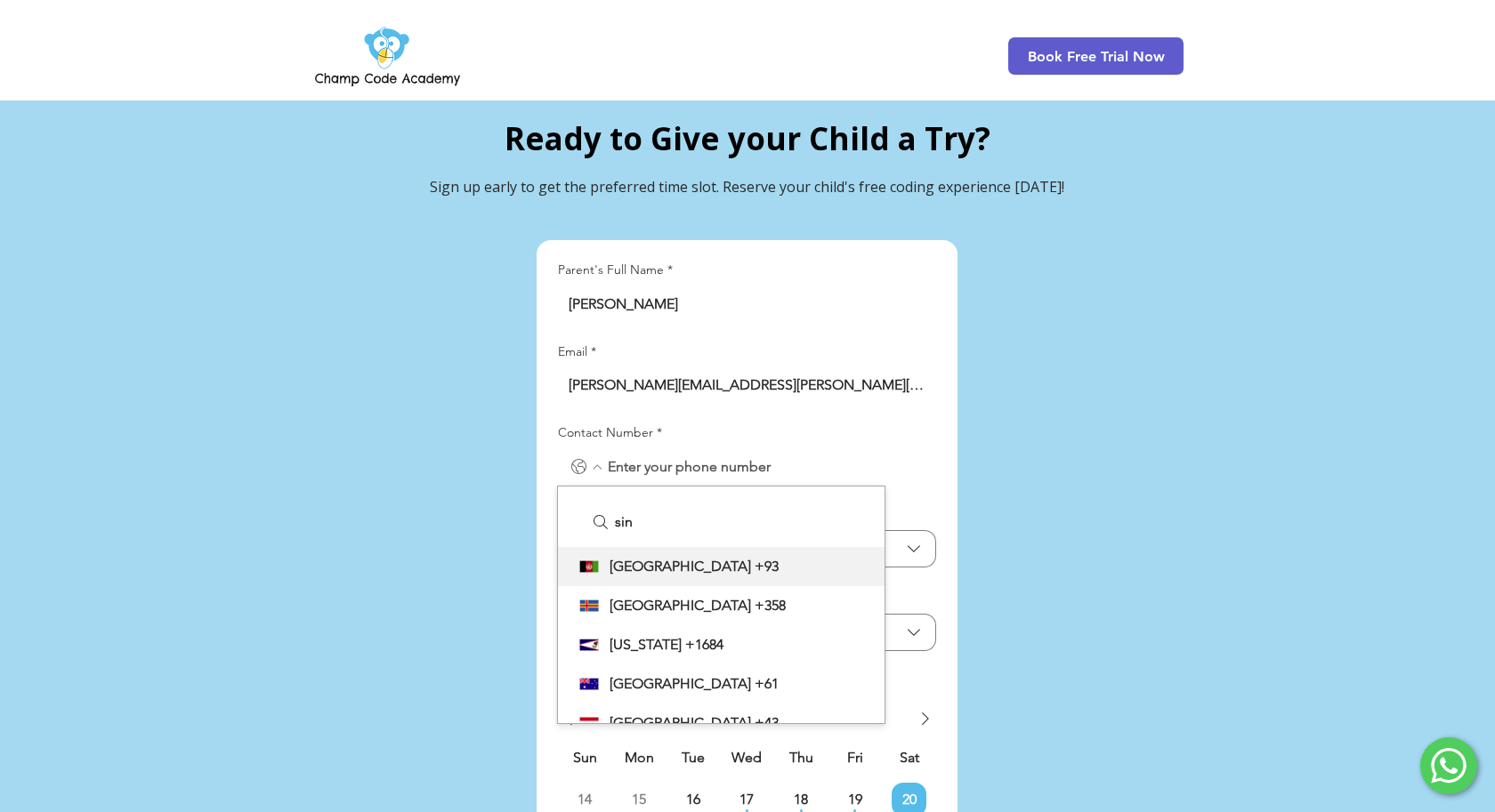
type input "sing"
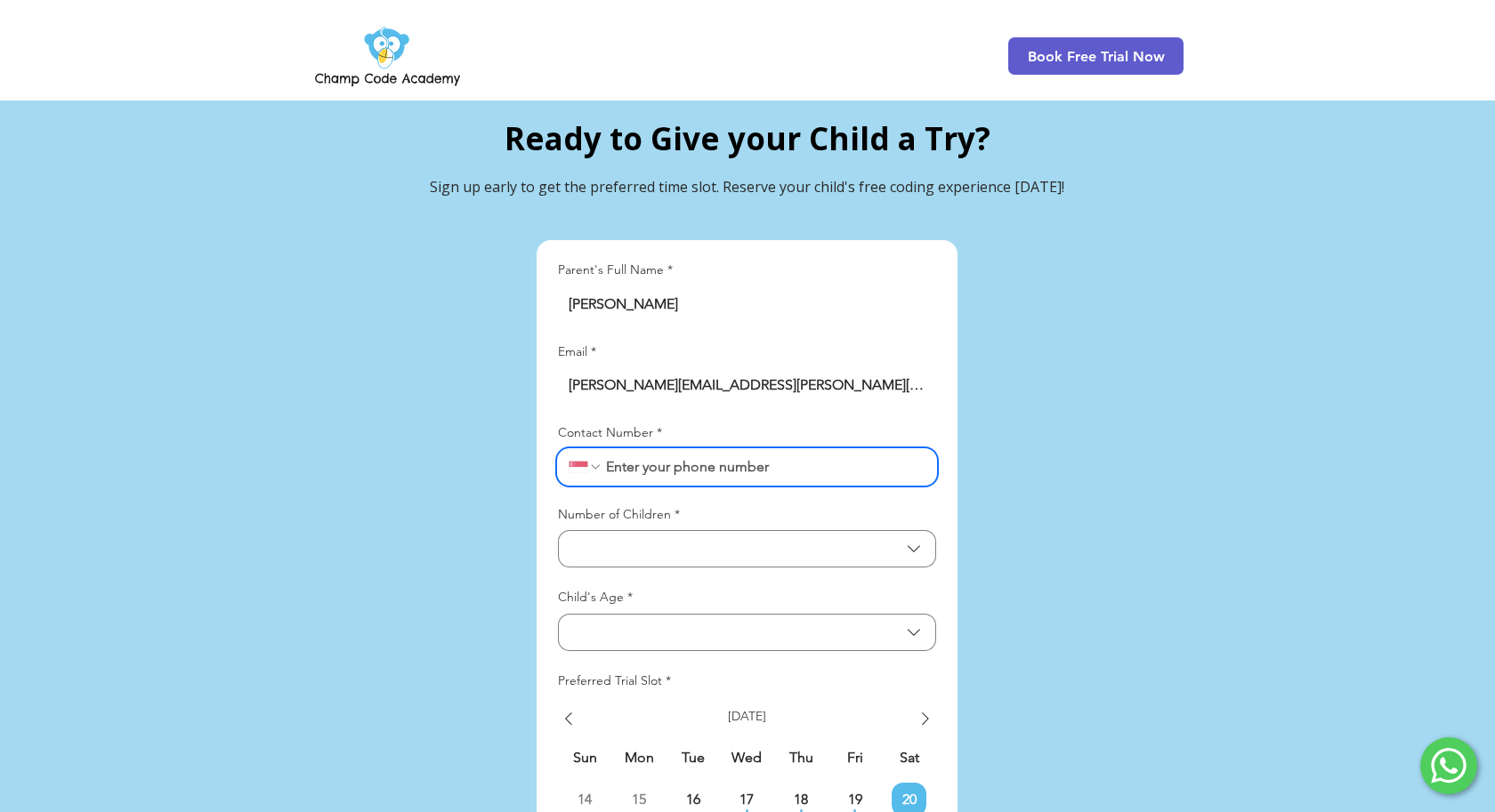
click at [705, 449] on input "Contact Number *" at bounding box center [765, 466] width 323 height 36
type input "90127919"
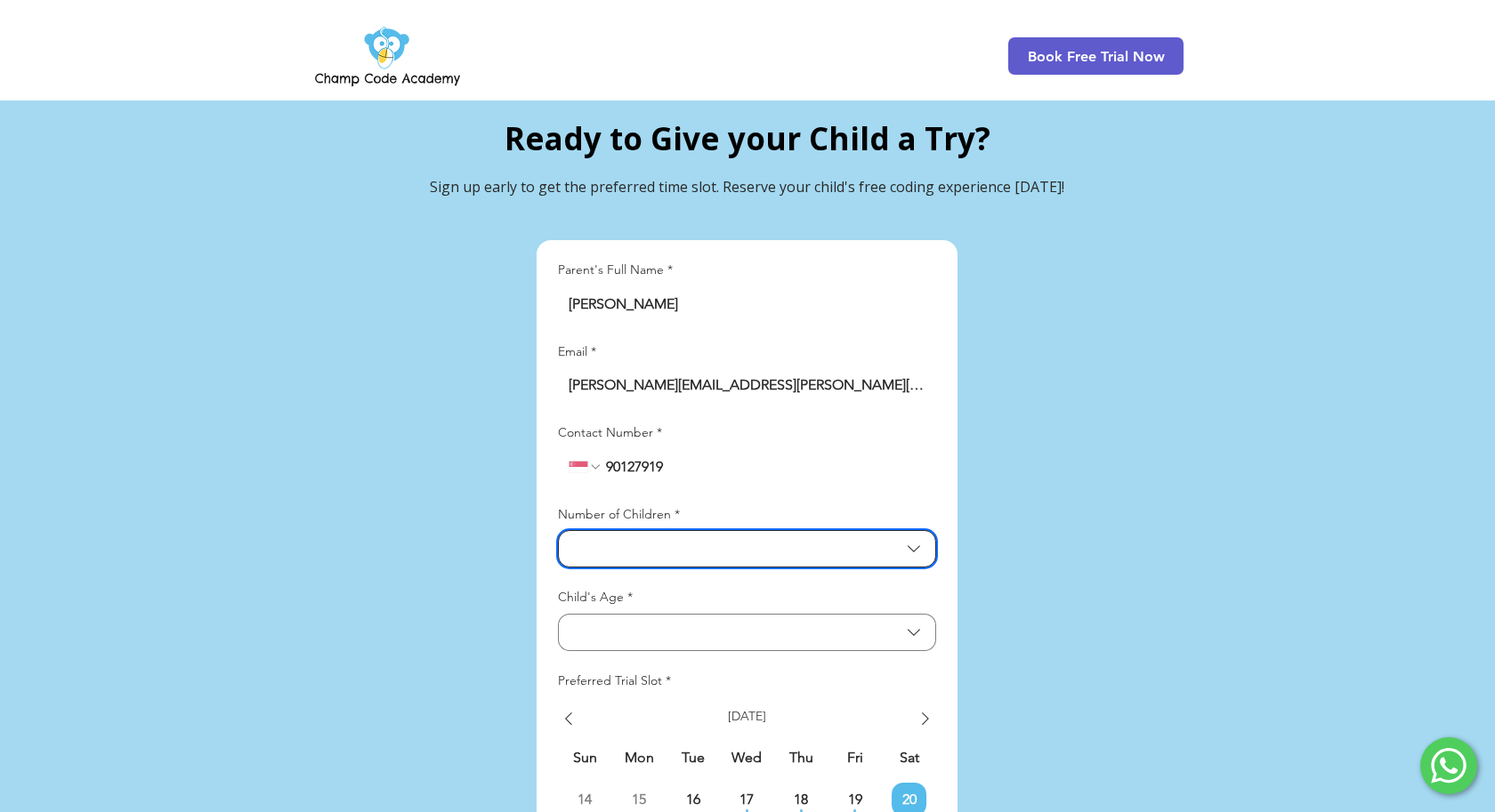
click at [741, 541] on span "Number of Children" at bounding box center [734, 549] width 330 height 17
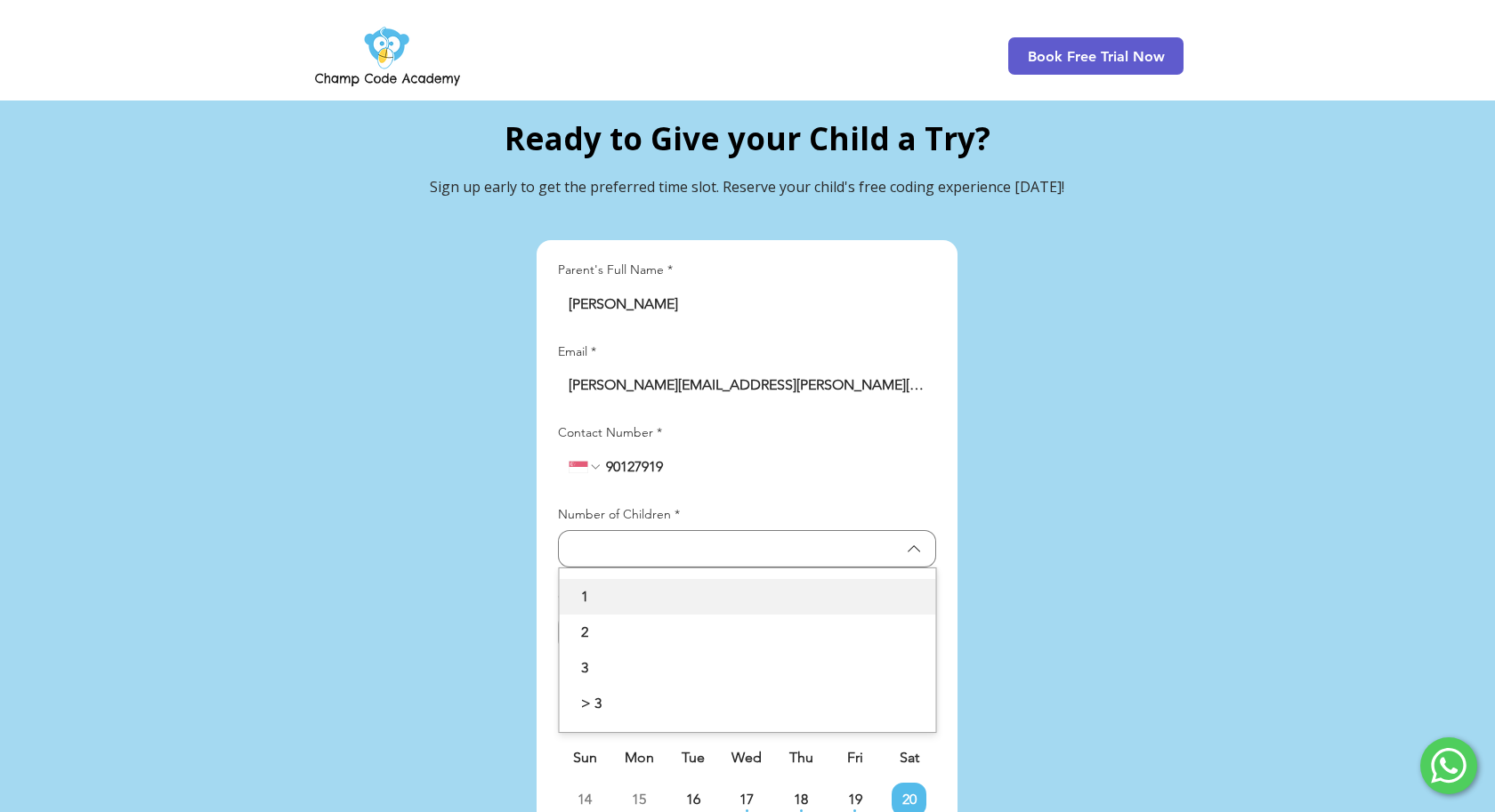
click at [684, 586] on span "1" at bounding box center [748, 597] width 355 height 21
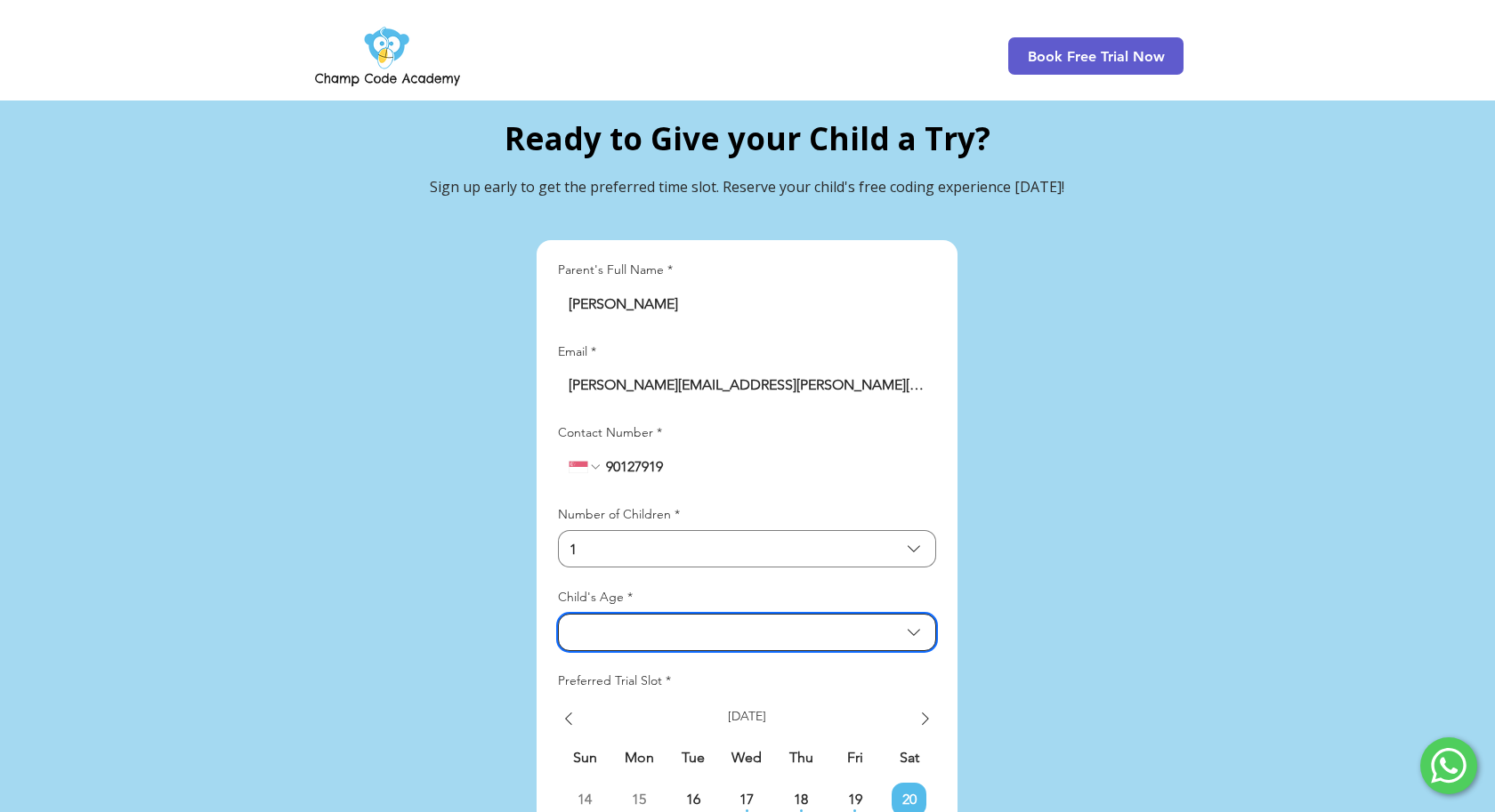
click at [676, 624] on span "Child's Age" at bounding box center [734, 632] width 330 height 17
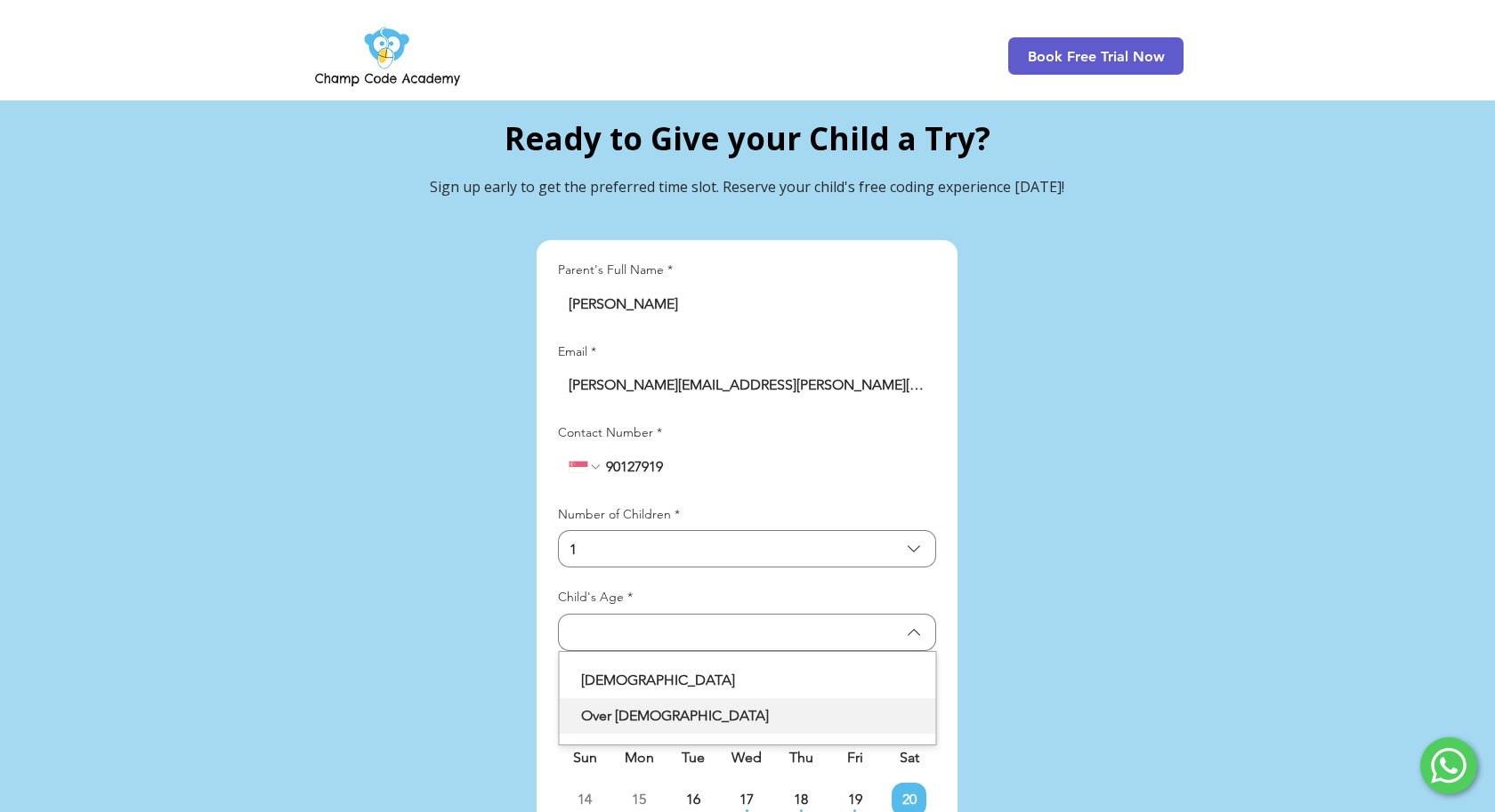
click at [686, 706] on span "Over [DEMOGRAPHIC_DATA]" at bounding box center [748, 717] width 355 height 21
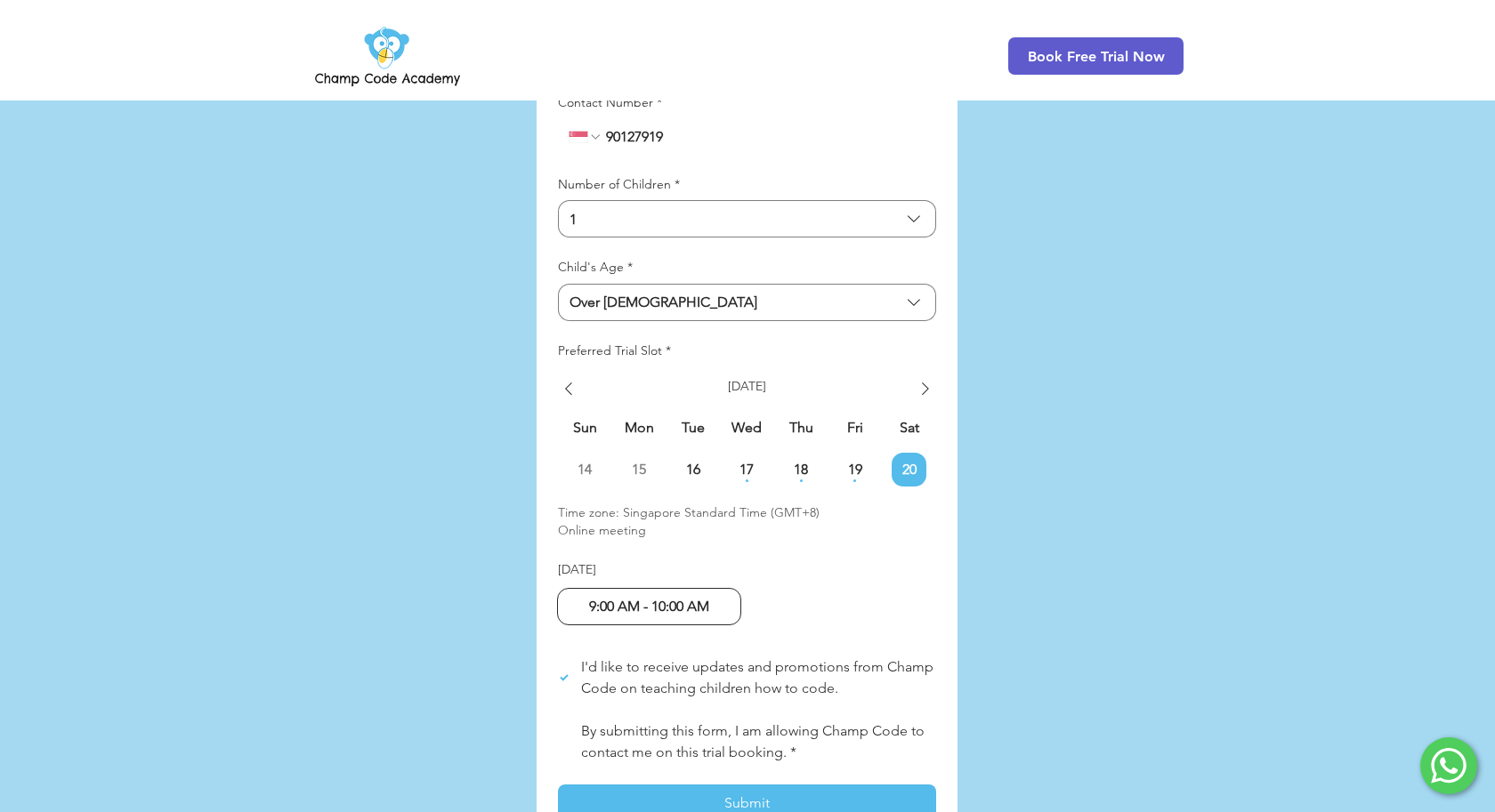
scroll to position [4361, 0]
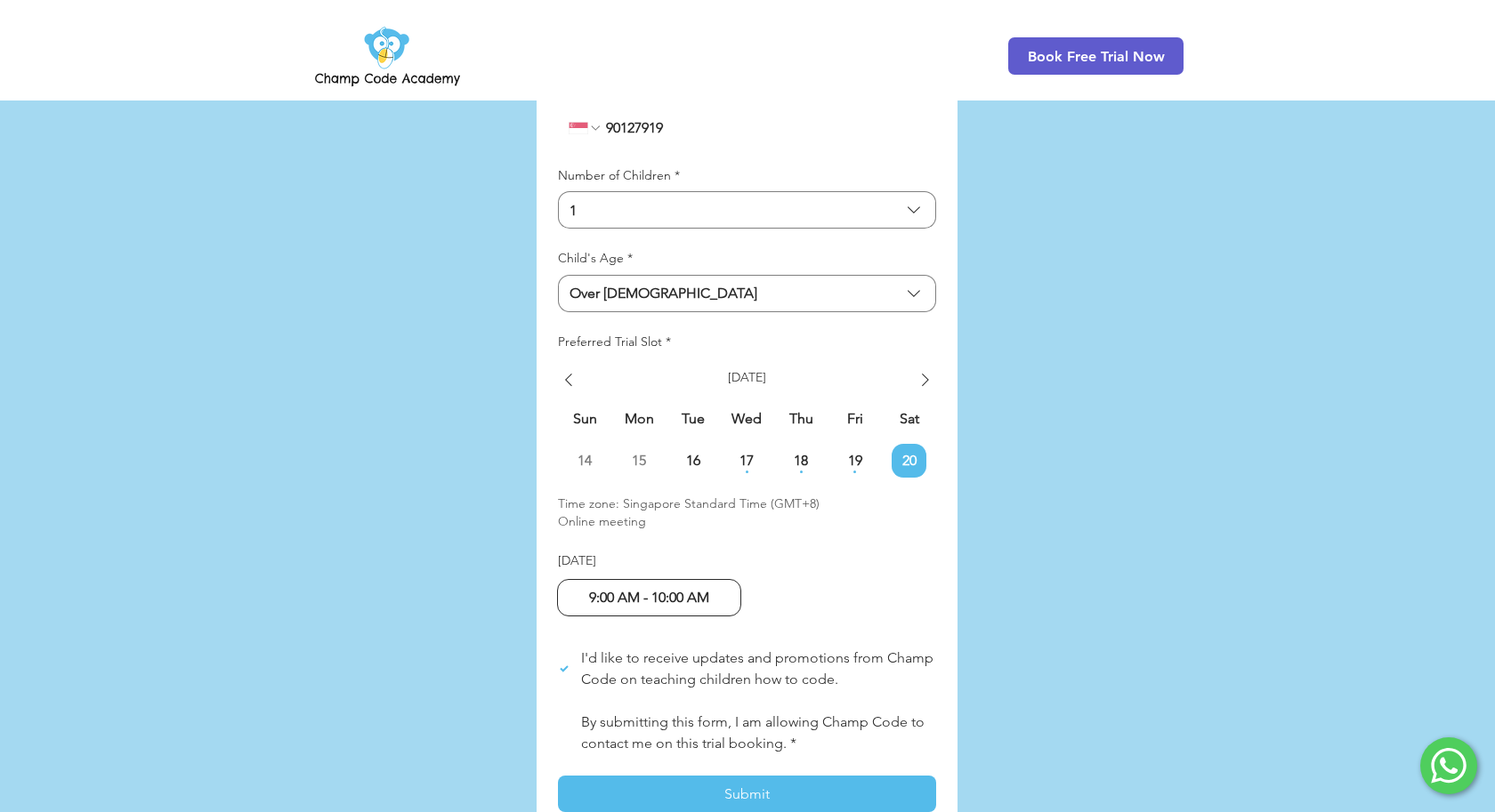
click at [962, 543] on div "main content" at bounding box center [747, 344] width 1495 height 1282
click at [974, 534] on div "main content" at bounding box center [747, 344] width 1495 height 1282
click at [974, 522] on div "main content" at bounding box center [747, 344] width 1495 height 1282
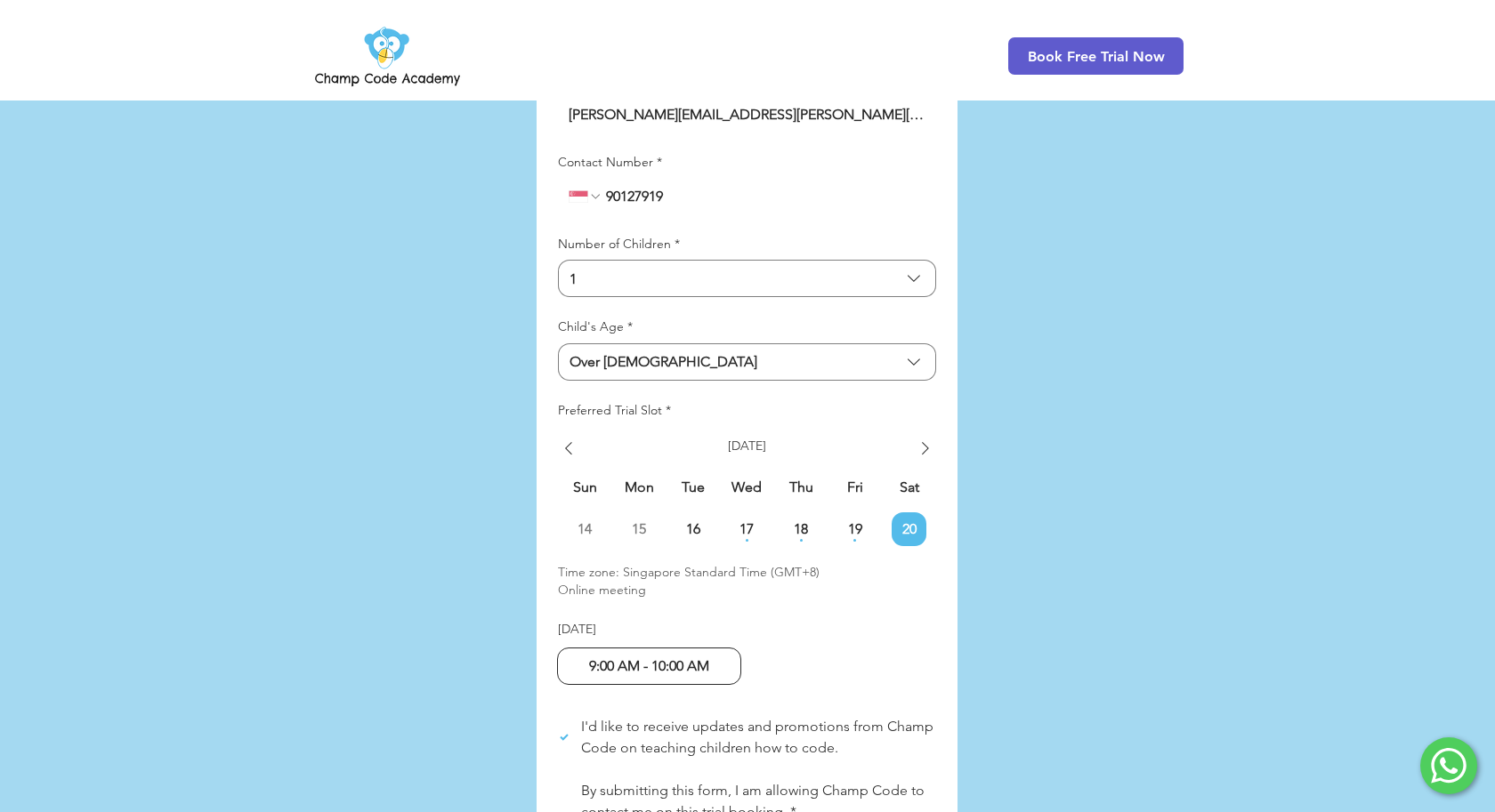
scroll to position [4322, 0]
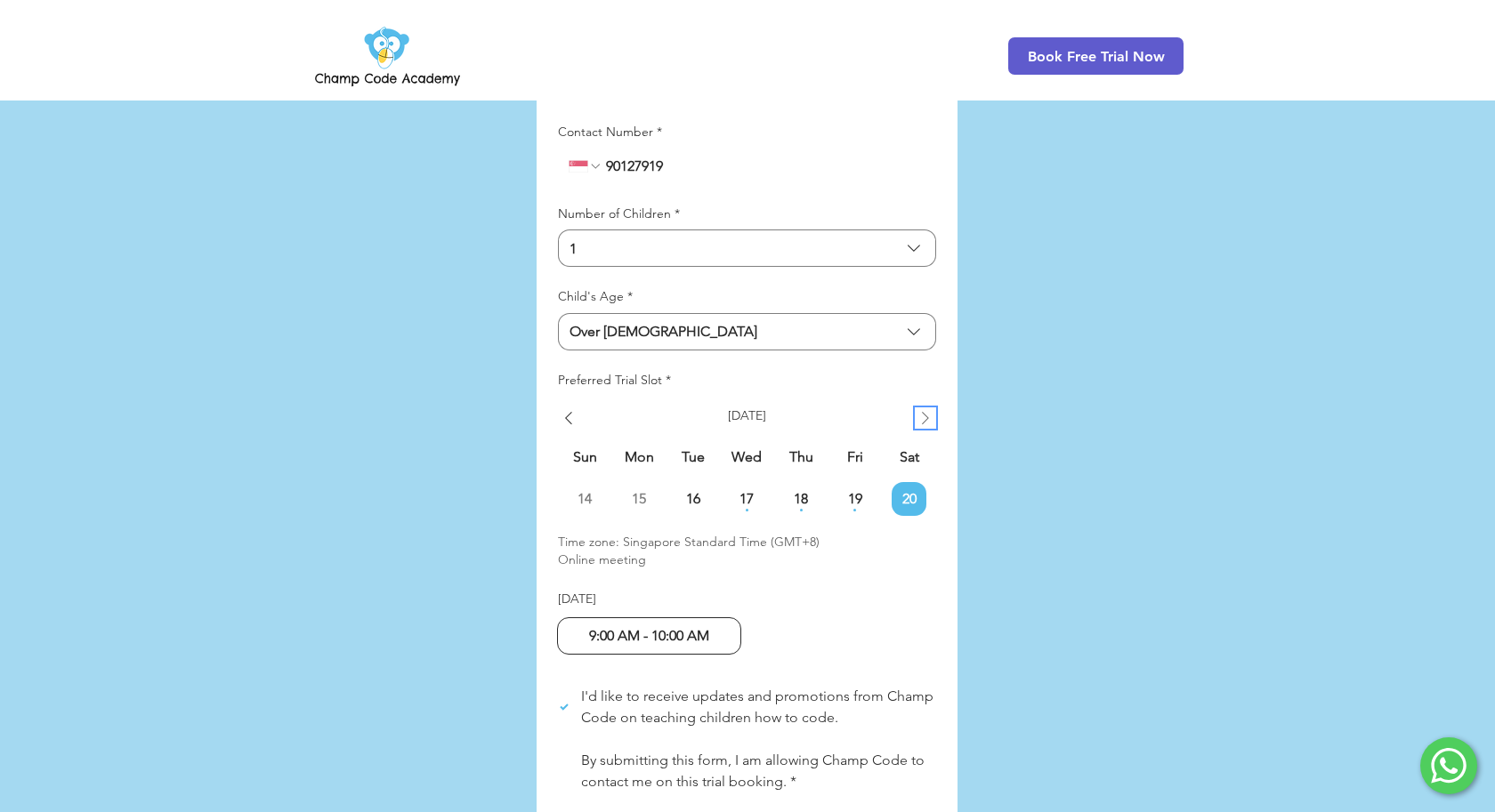
click at [923, 408] on icon "Show next week" at bounding box center [925, 419] width 21 height 21
click at [582, 492] on span "21" at bounding box center [585, 498] width 35 height 15
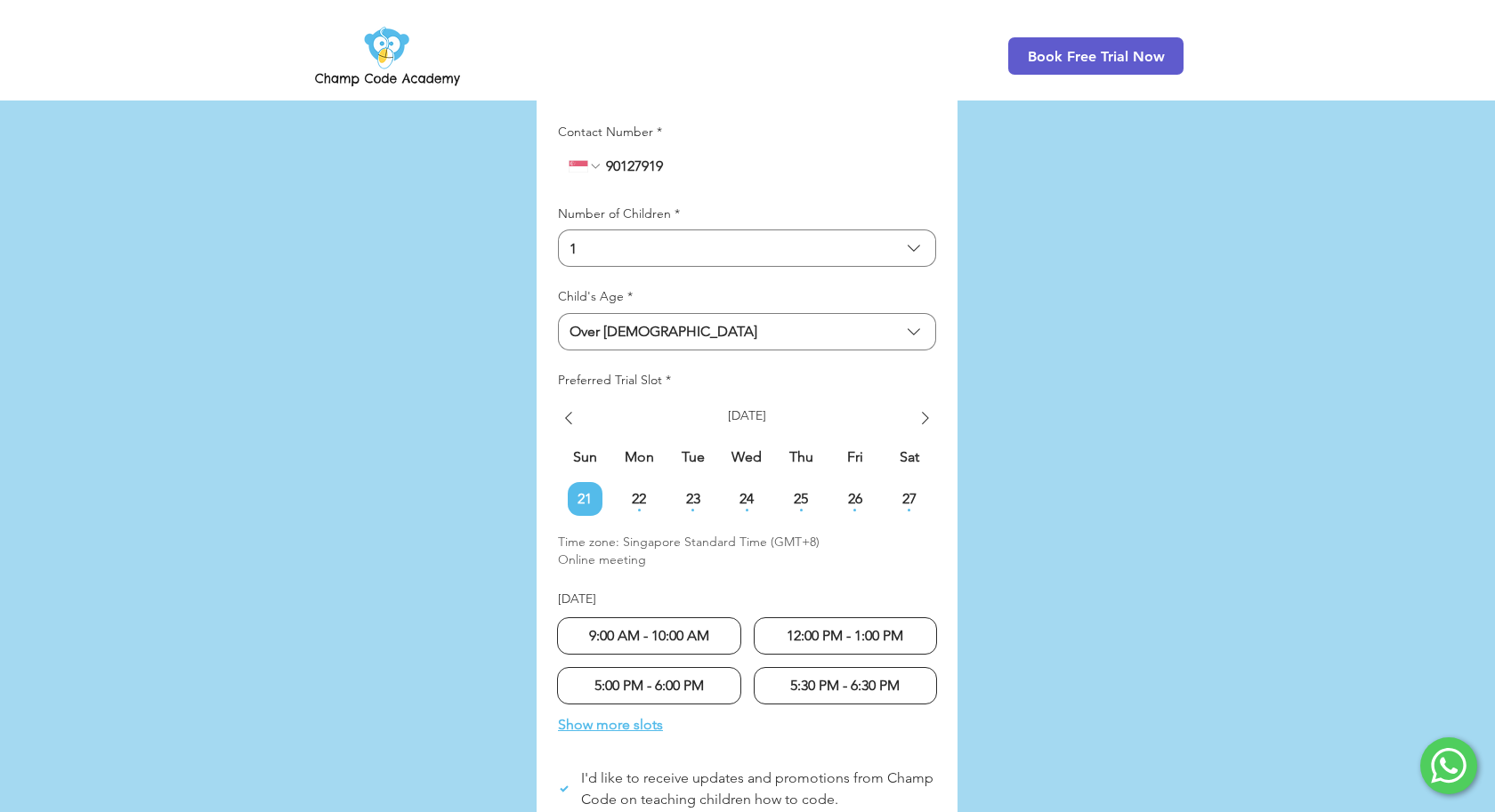
click at [969, 512] on div "main content" at bounding box center [747, 423] width 1495 height 1363
click at [966, 491] on div "main content" at bounding box center [747, 423] width 1495 height 1363
click at [965, 502] on div "main content" at bounding box center [747, 423] width 1495 height 1363
click at [964, 493] on div "main content" at bounding box center [747, 423] width 1495 height 1363
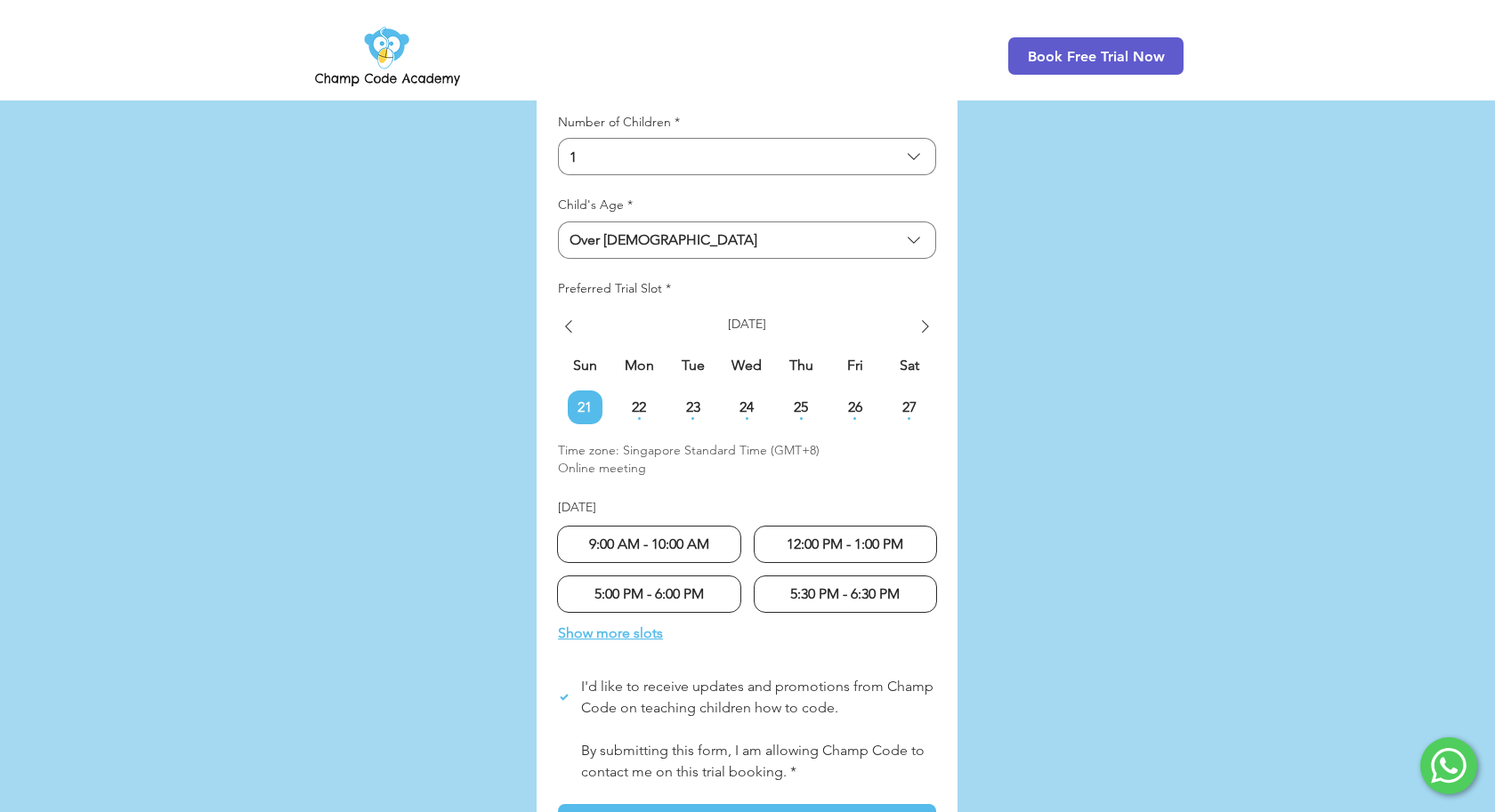
scroll to position [4414, 0]
click at [531, 489] on div "main content" at bounding box center [747, 330] width 1495 height 1363
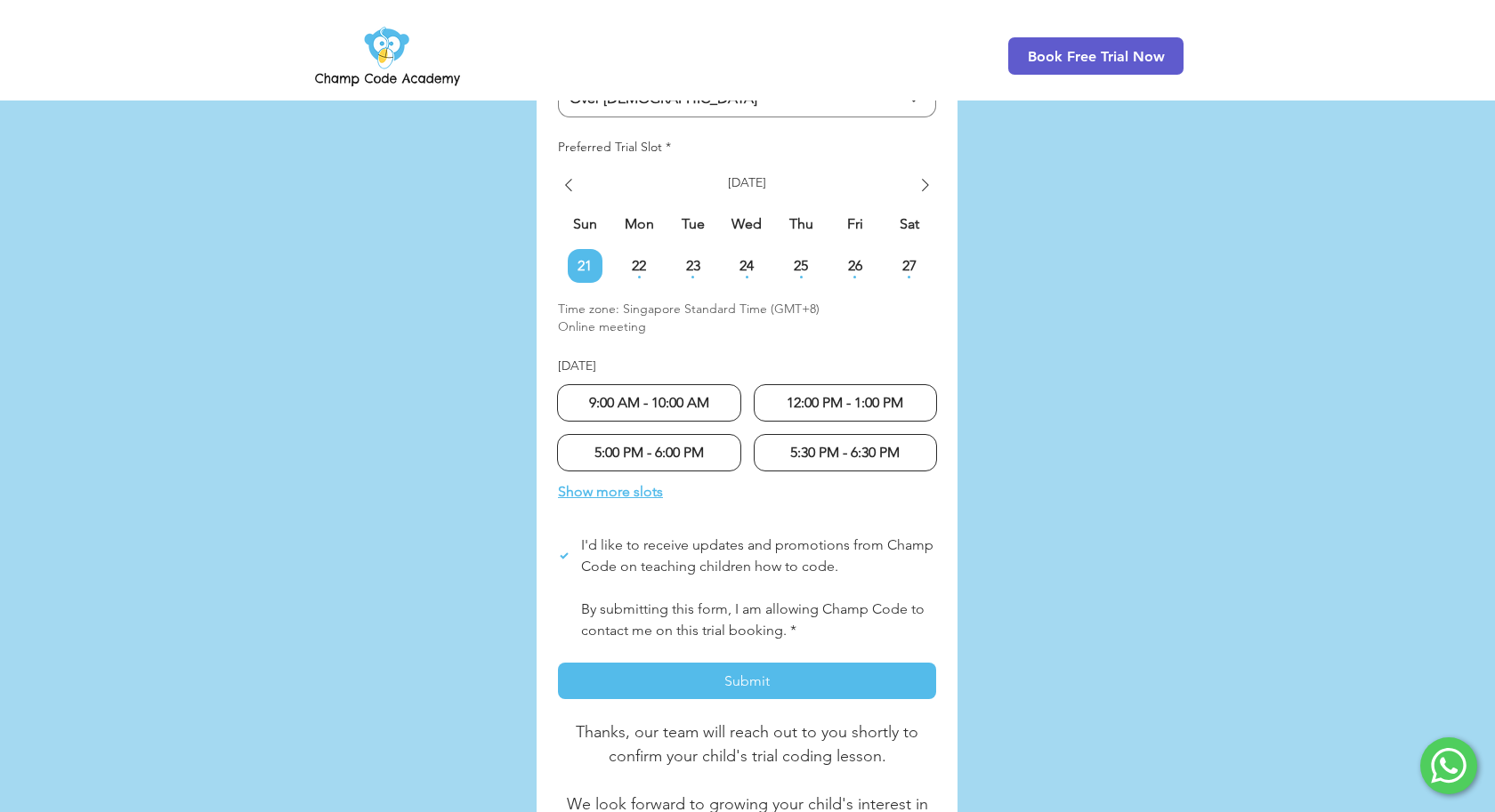
scroll to position [4578, 0]
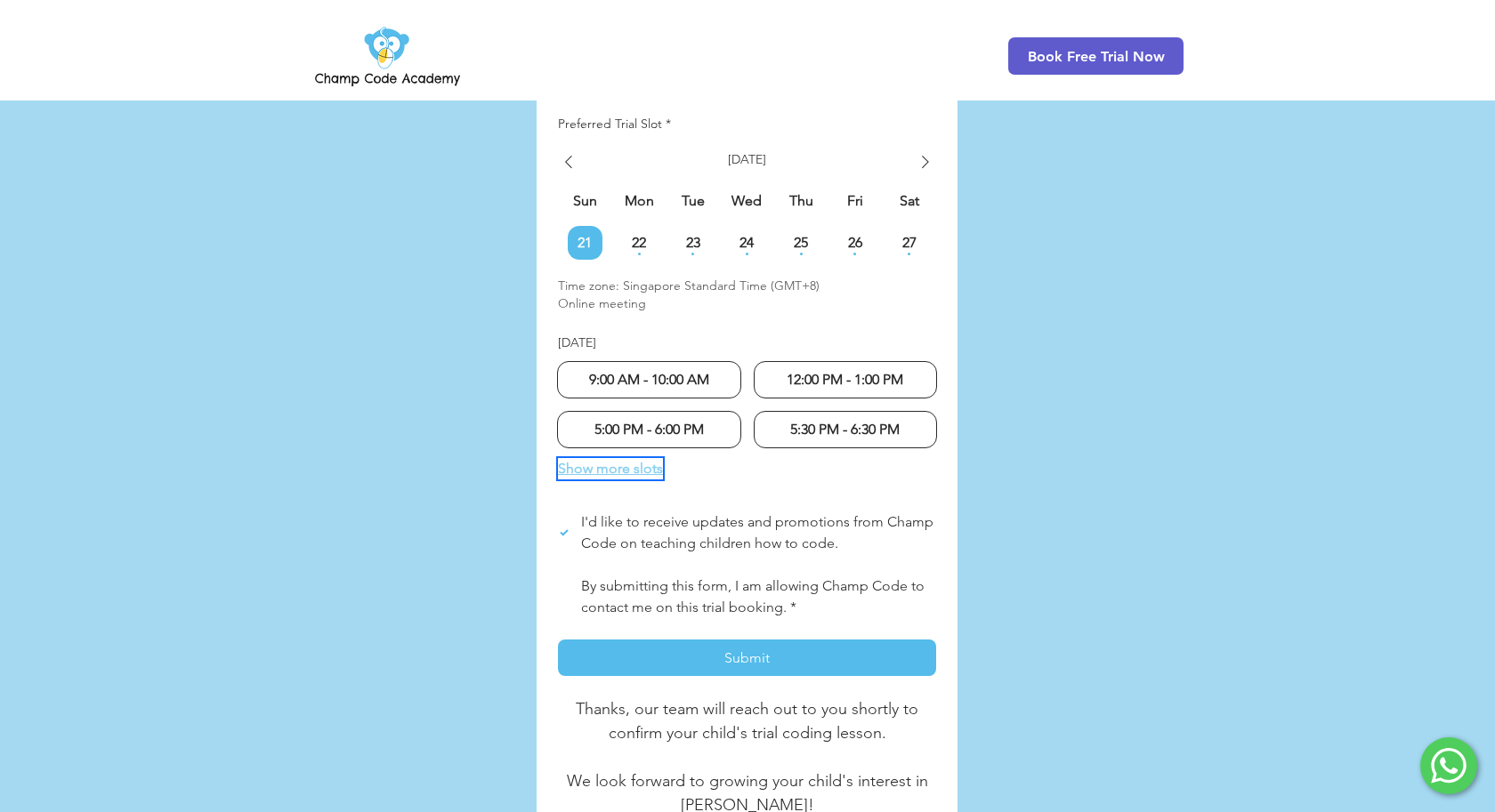
click at [625, 459] on span "Show more slots" at bounding box center [611, 469] width 105 height 21
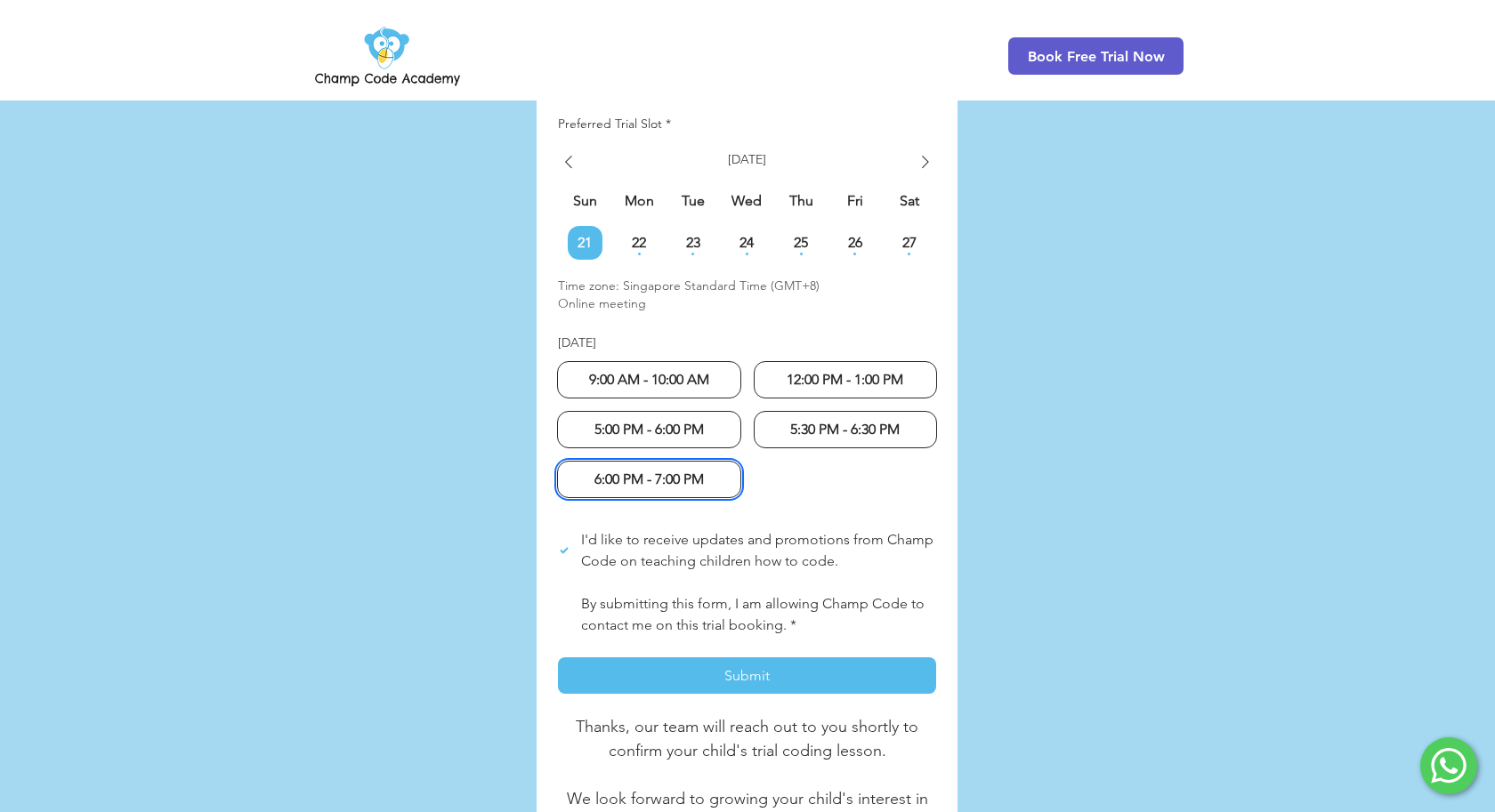
click at [488, 450] on div "main content" at bounding box center [747, 175] width 1495 height 1381
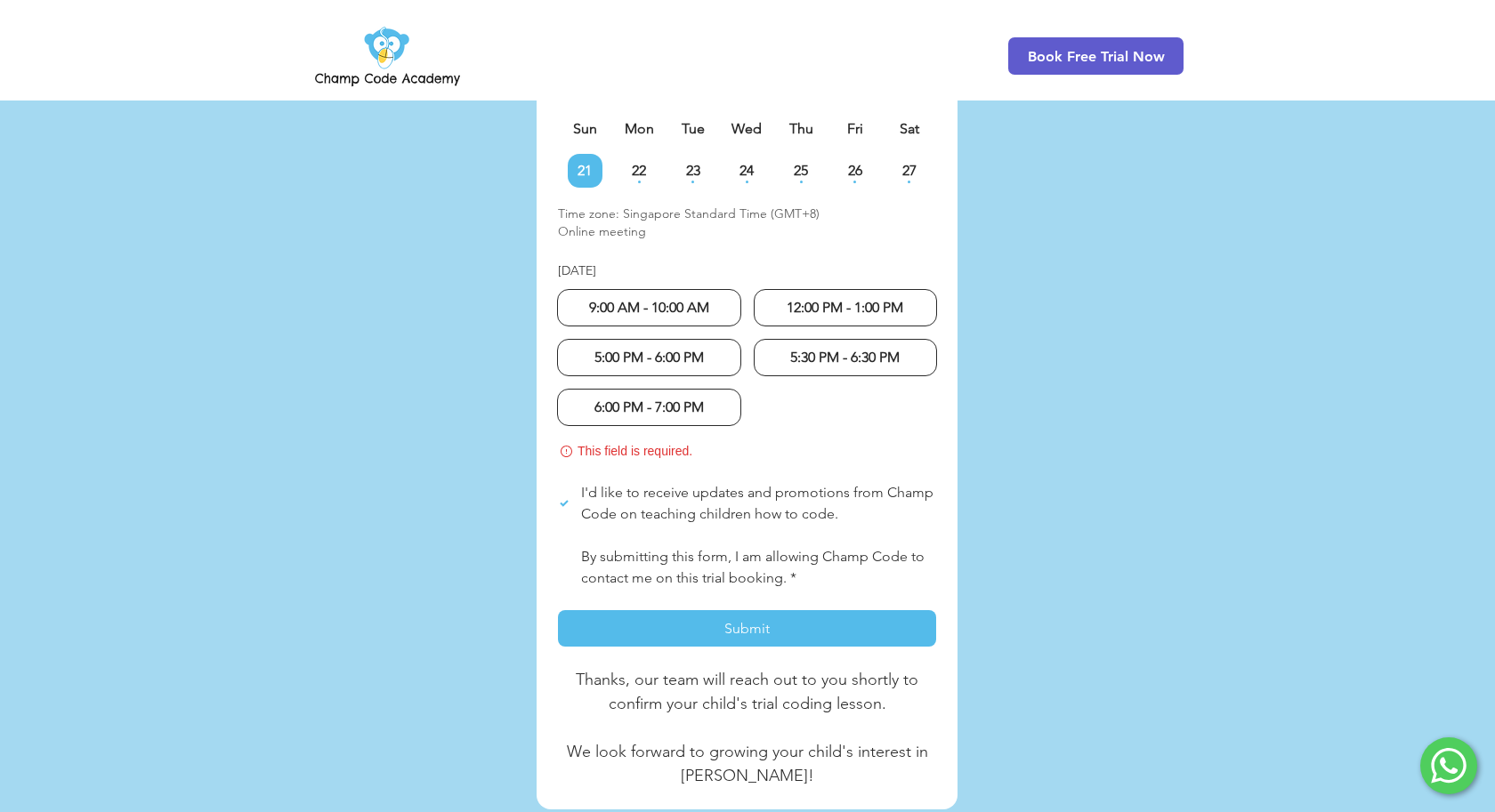
scroll to position [4665, 0]
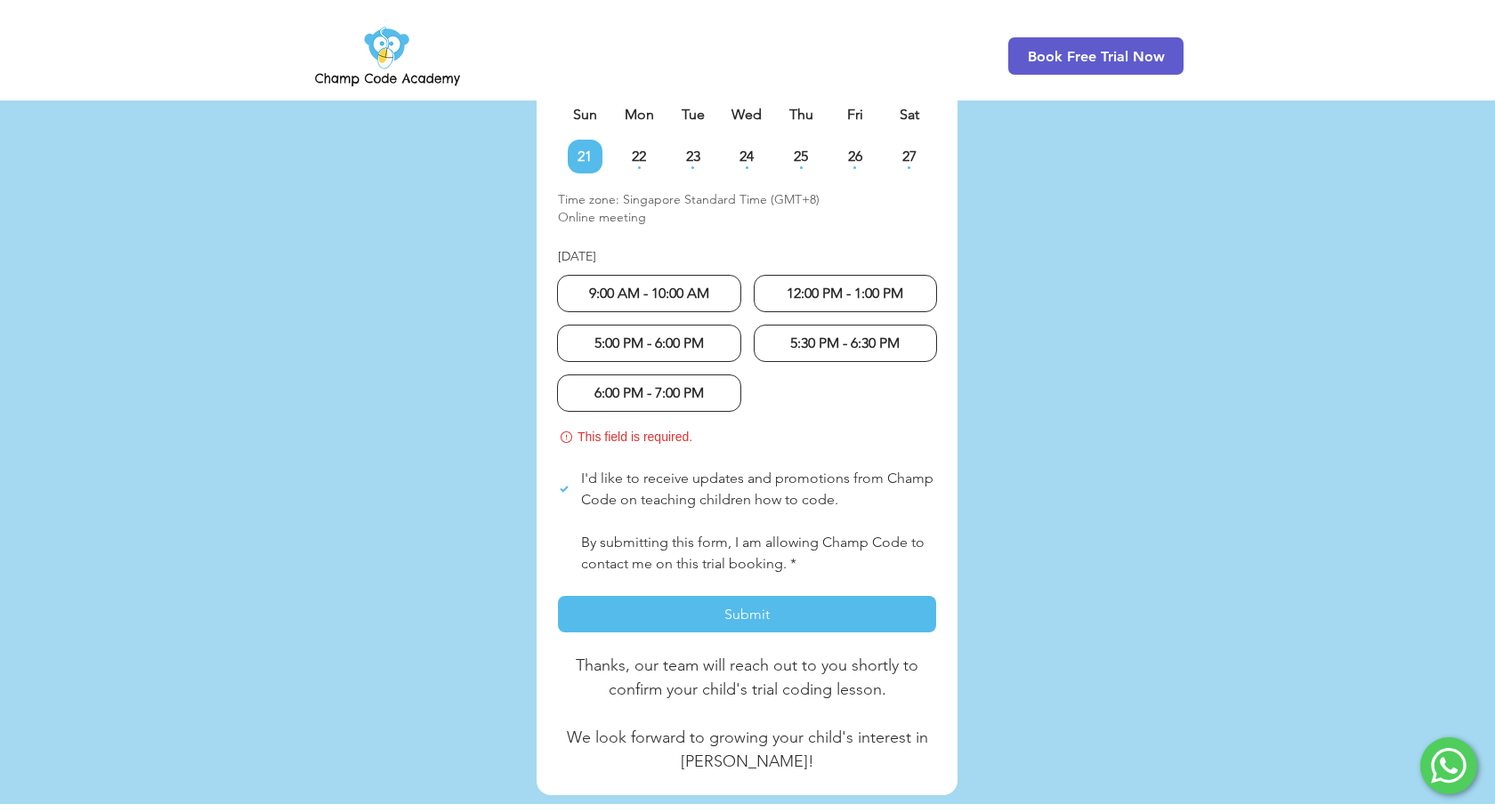
click at [523, 403] on div "main content" at bounding box center [747, 101] width 1495 height 1406
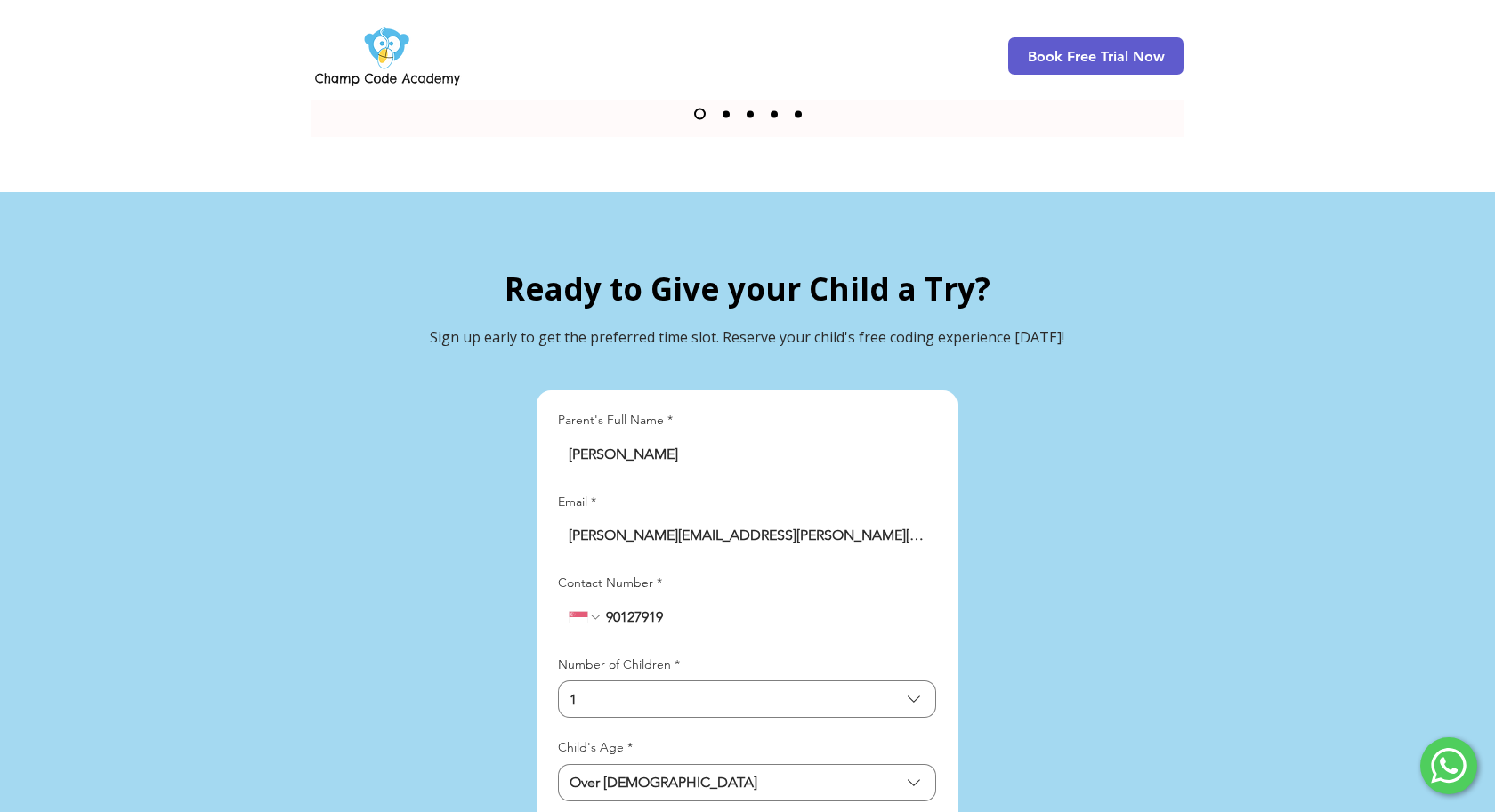
scroll to position [3868, 0]
